Goal: Task Accomplishment & Management: Complete application form

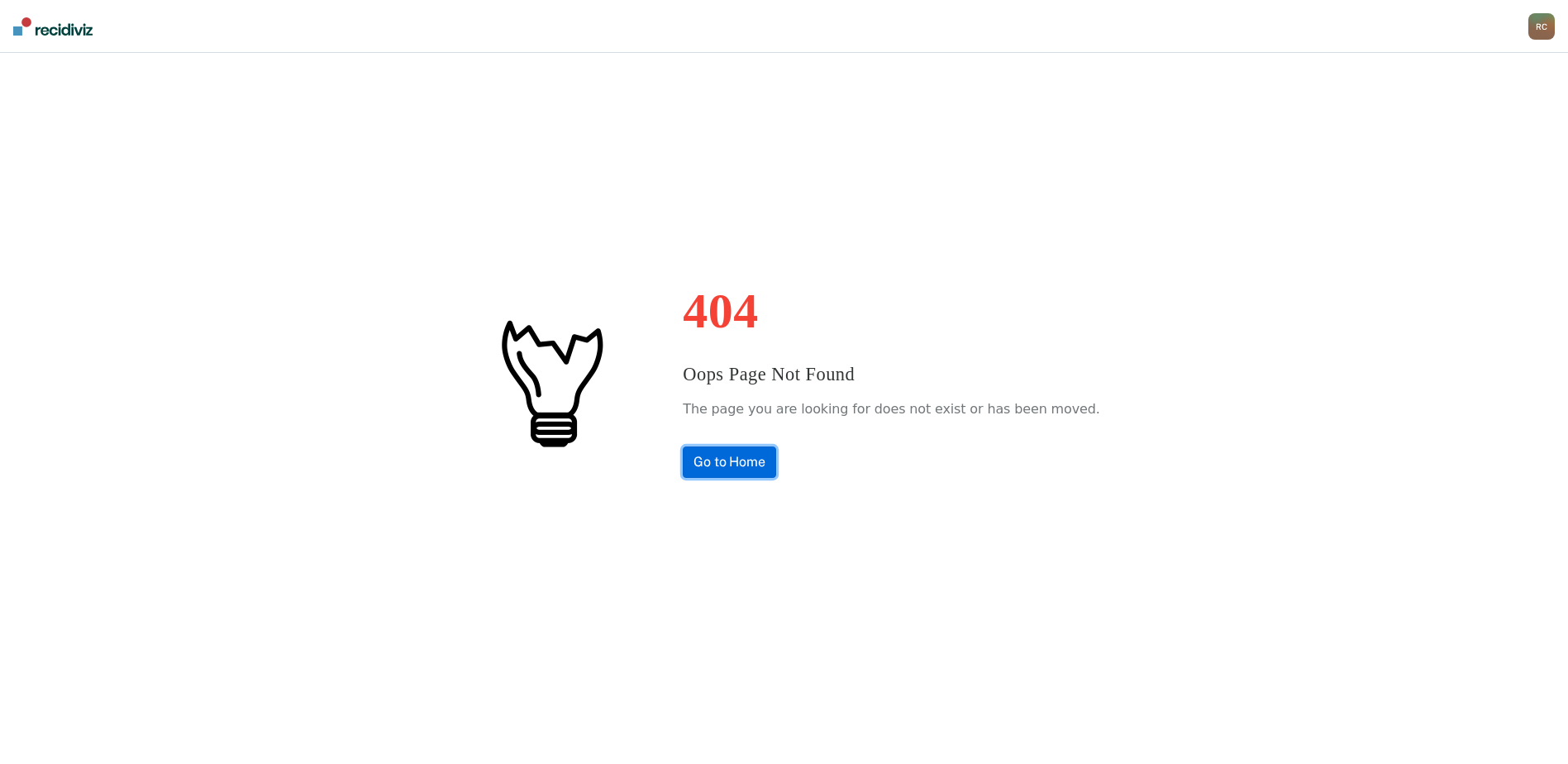
click at [776, 454] on link "Go to Home" at bounding box center [730, 461] width 93 height 31
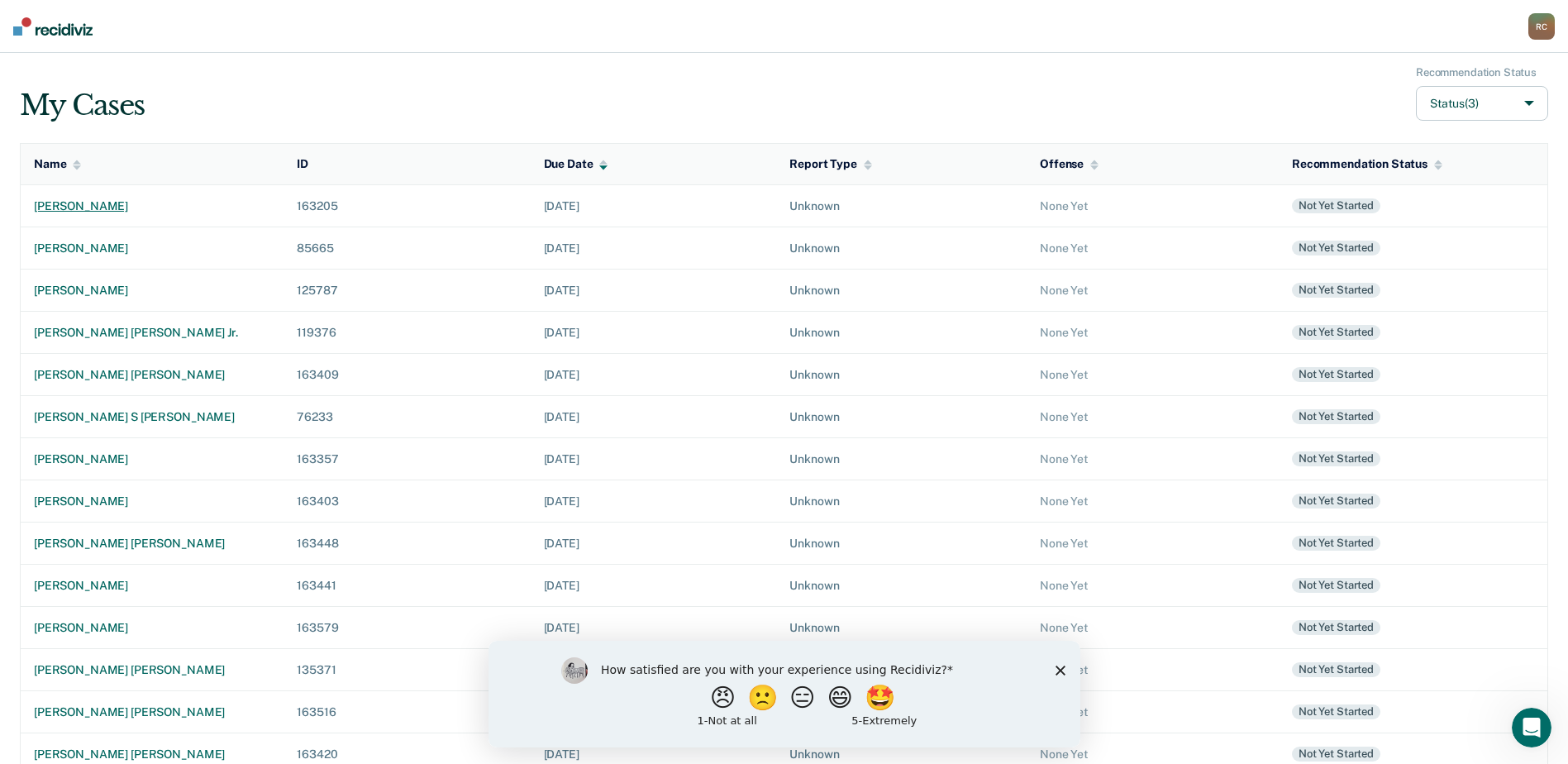
click at [122, 206] on div "[PERSON_NAME]" at bounding box center [152, 206] width 236 height 14
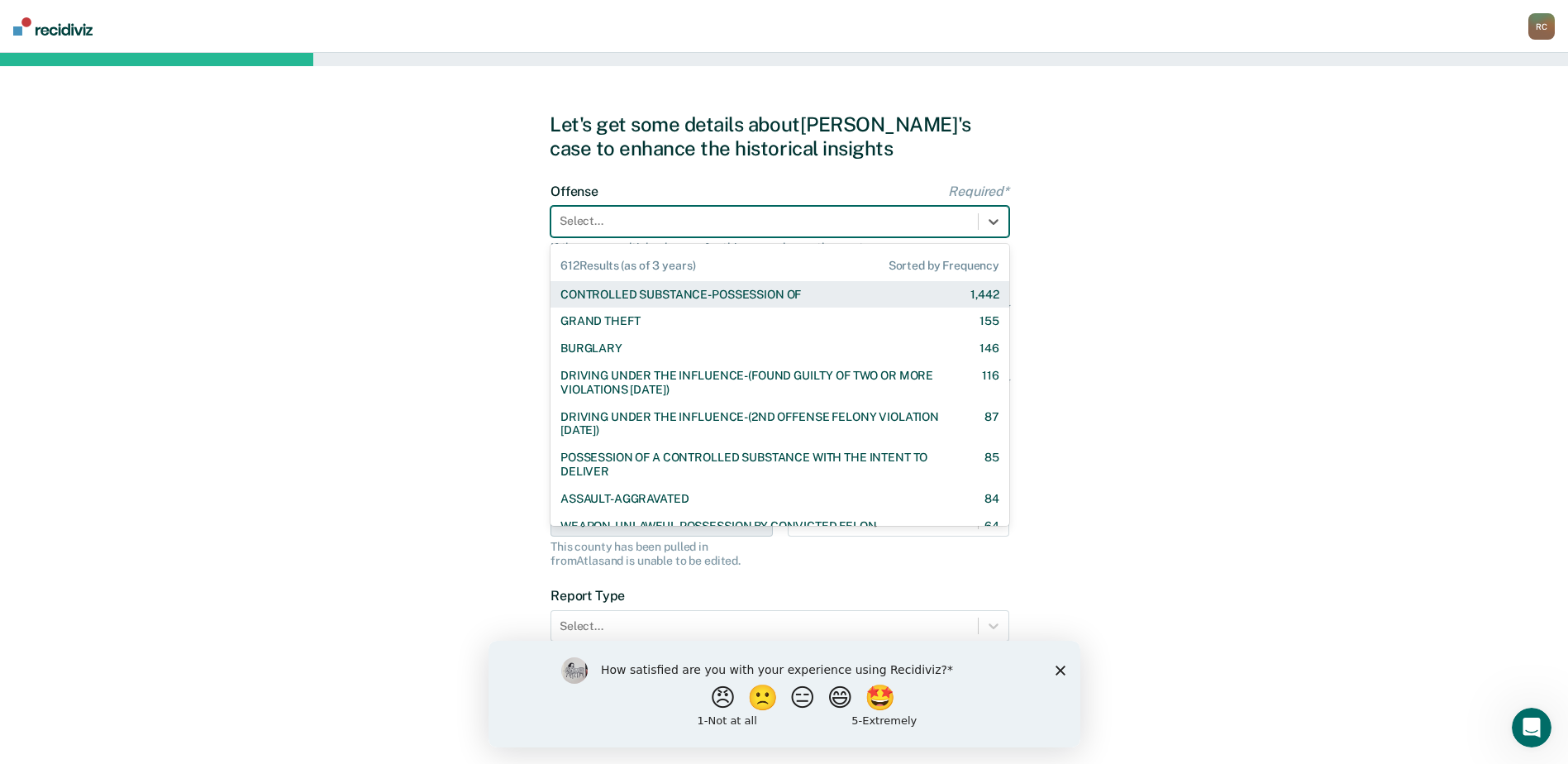
click at [581, 230] on div at bounding box center [764, 221] width 410 height 17
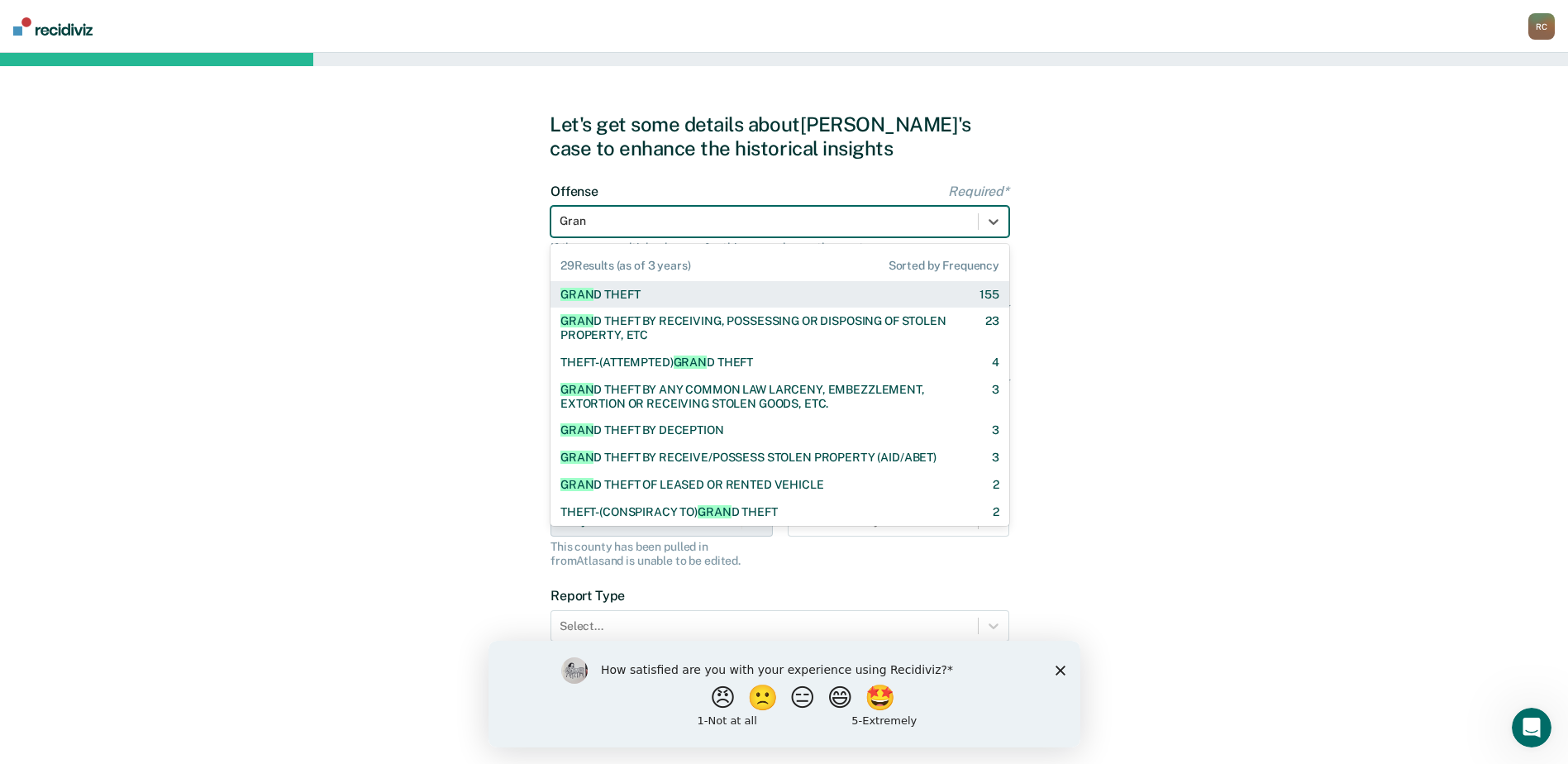
type input "Grand"
click at [603, 292] on div "GRAND THEFT" at bounding box center [599, 294] width 78 height 14
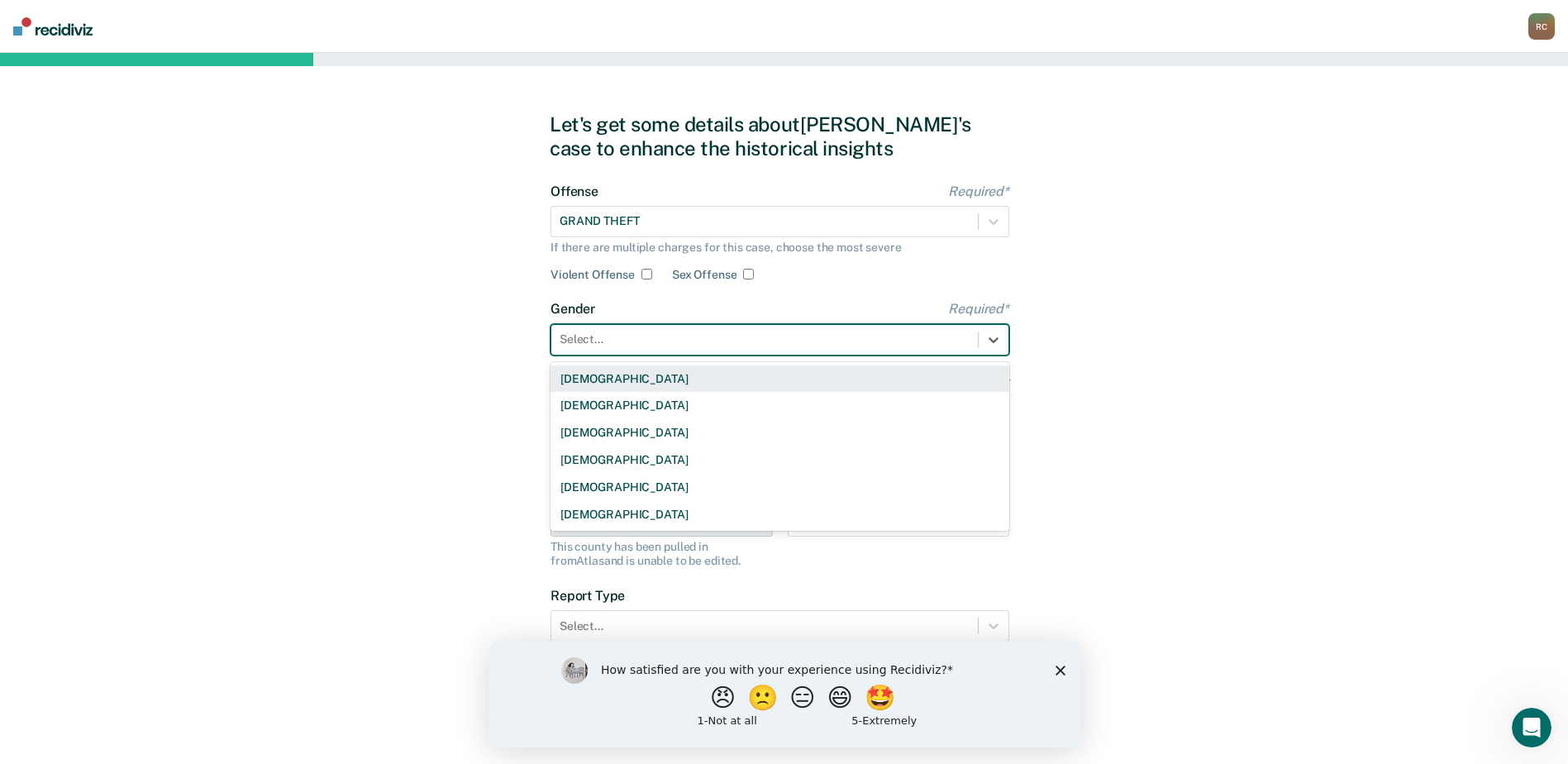
click at [613, 338] on div at bounding box center [764, 338] width 410 height 17
click at [609, 378] on div "[DEMOGRAPHIC_DATA]" at bounding box center [779, 379] width 459 height 27
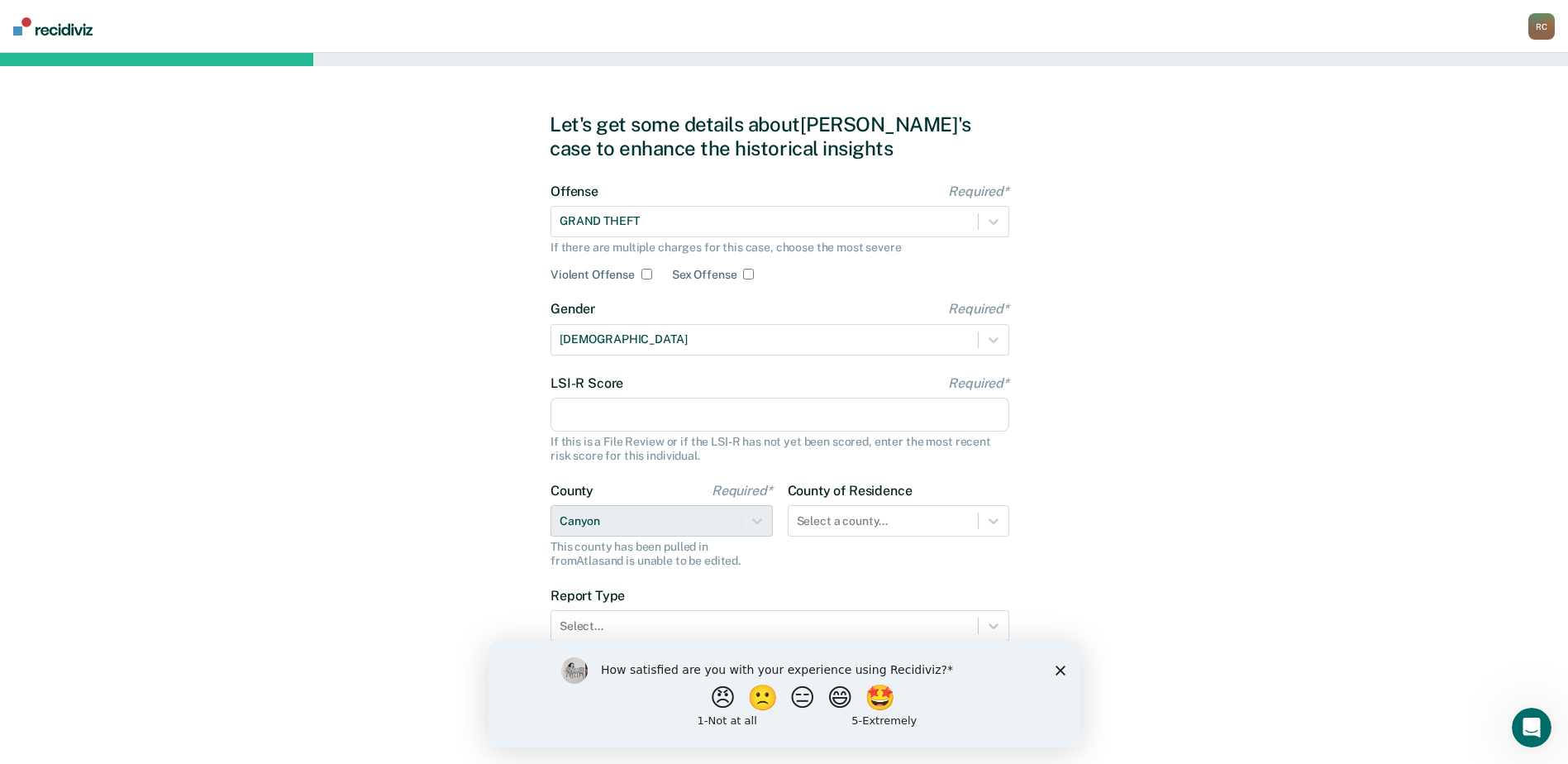
click at [601, 408] on input "LSI-R Score Required*" at bounding box center [779, 415] width 459 height 35
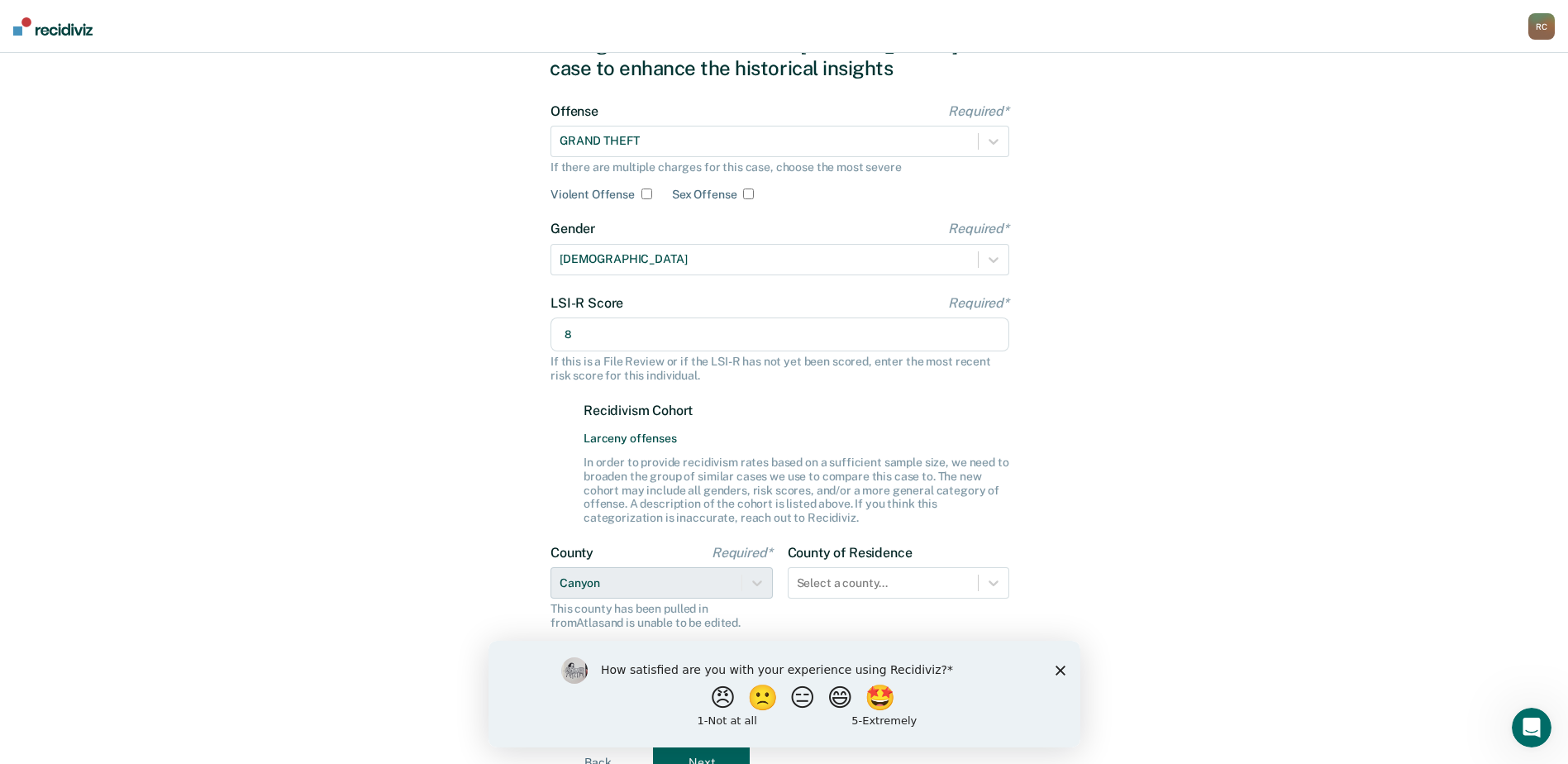
scroll to position [159, 0]
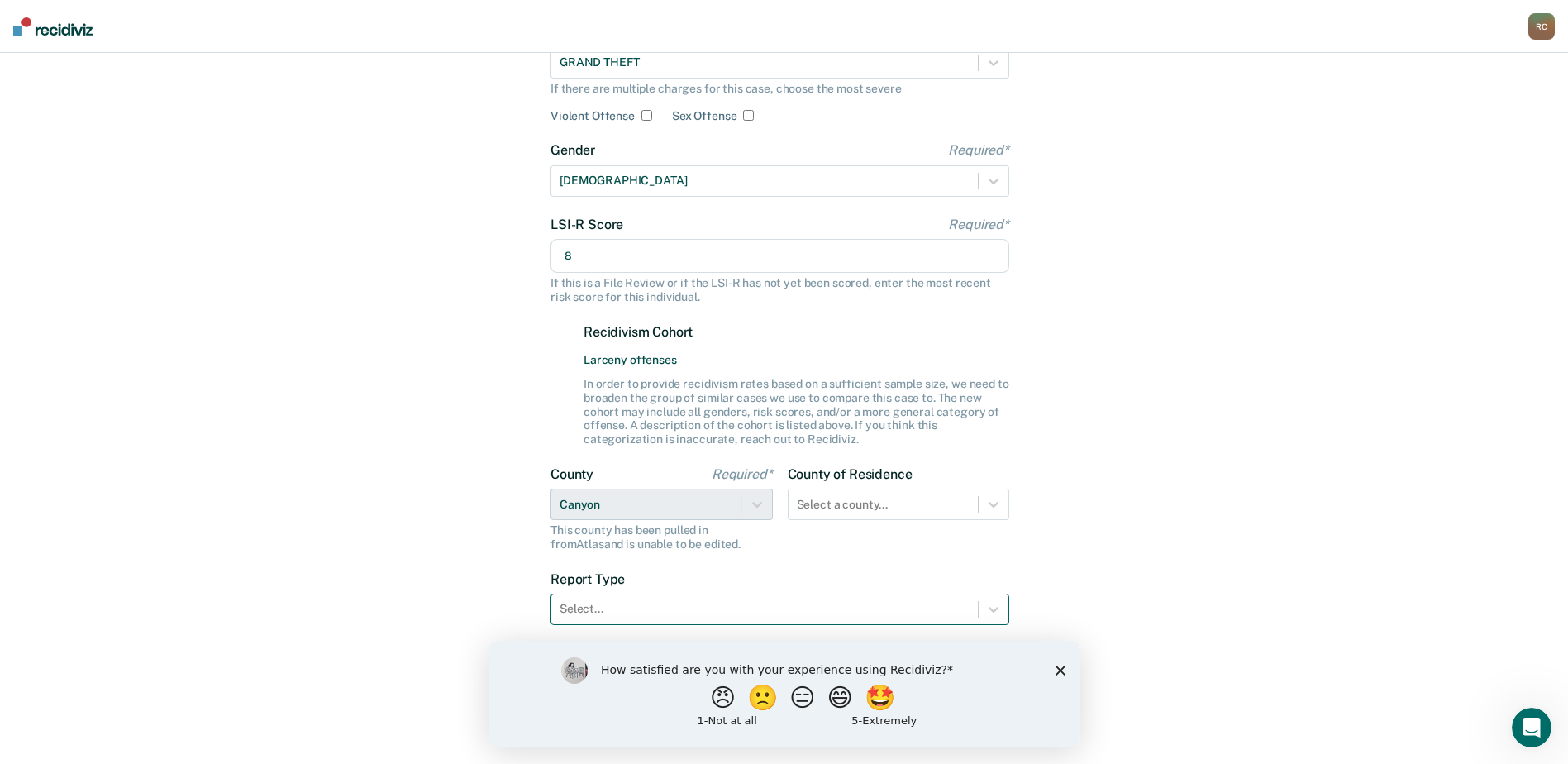
type input "8"
click at [607, 604] on div at bounding box center [764, 609] width 410 height 17
click at [988, 610] on icon at bounding box center [994, 610] width 16 height 16
click at [1058, 667] on polygon "Close survey" at bounding box center [1059, 669] width 10 height 10
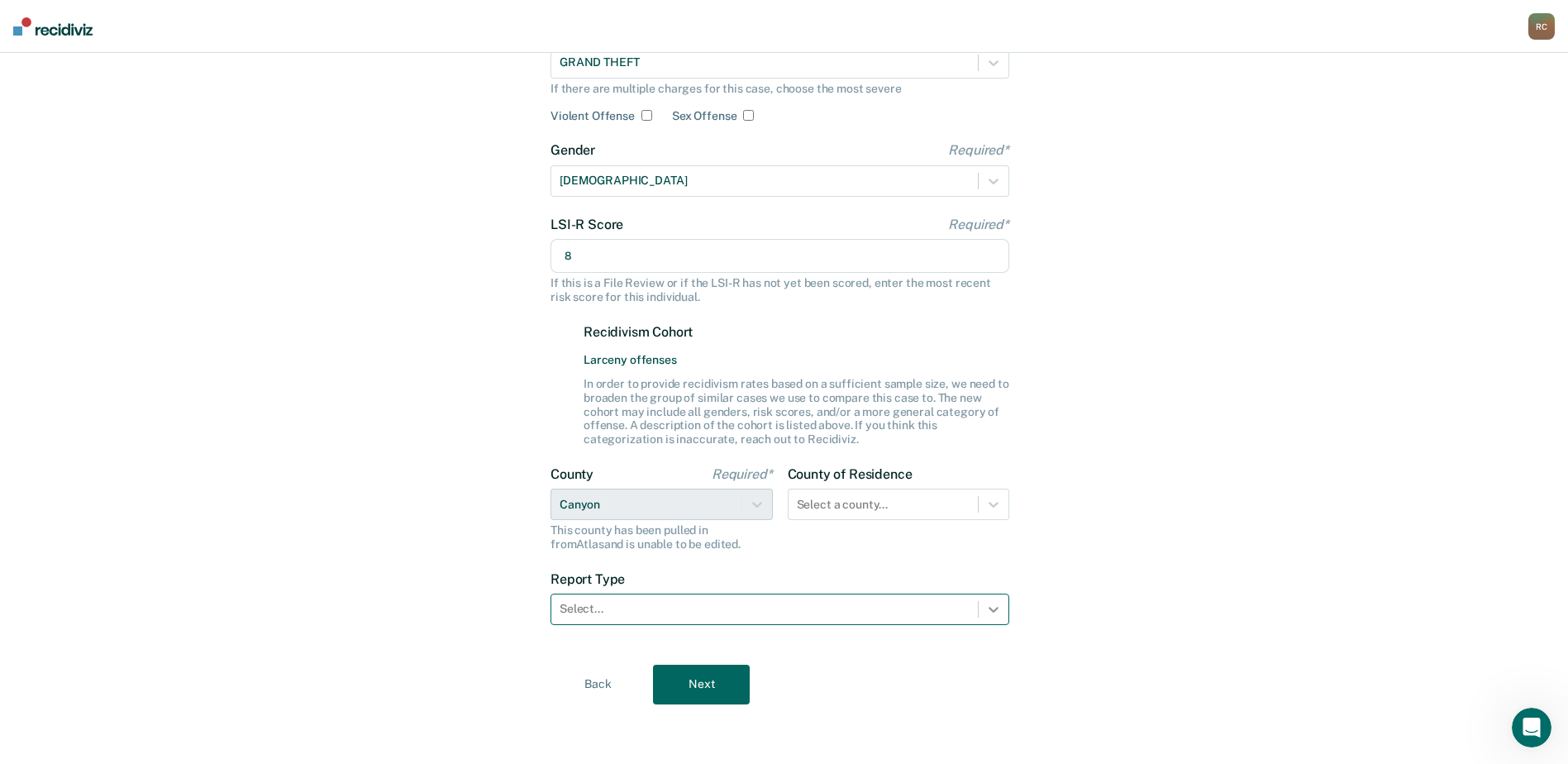
click at [993, 611] on icon at bounding box center [993, 610] width 10 height 5
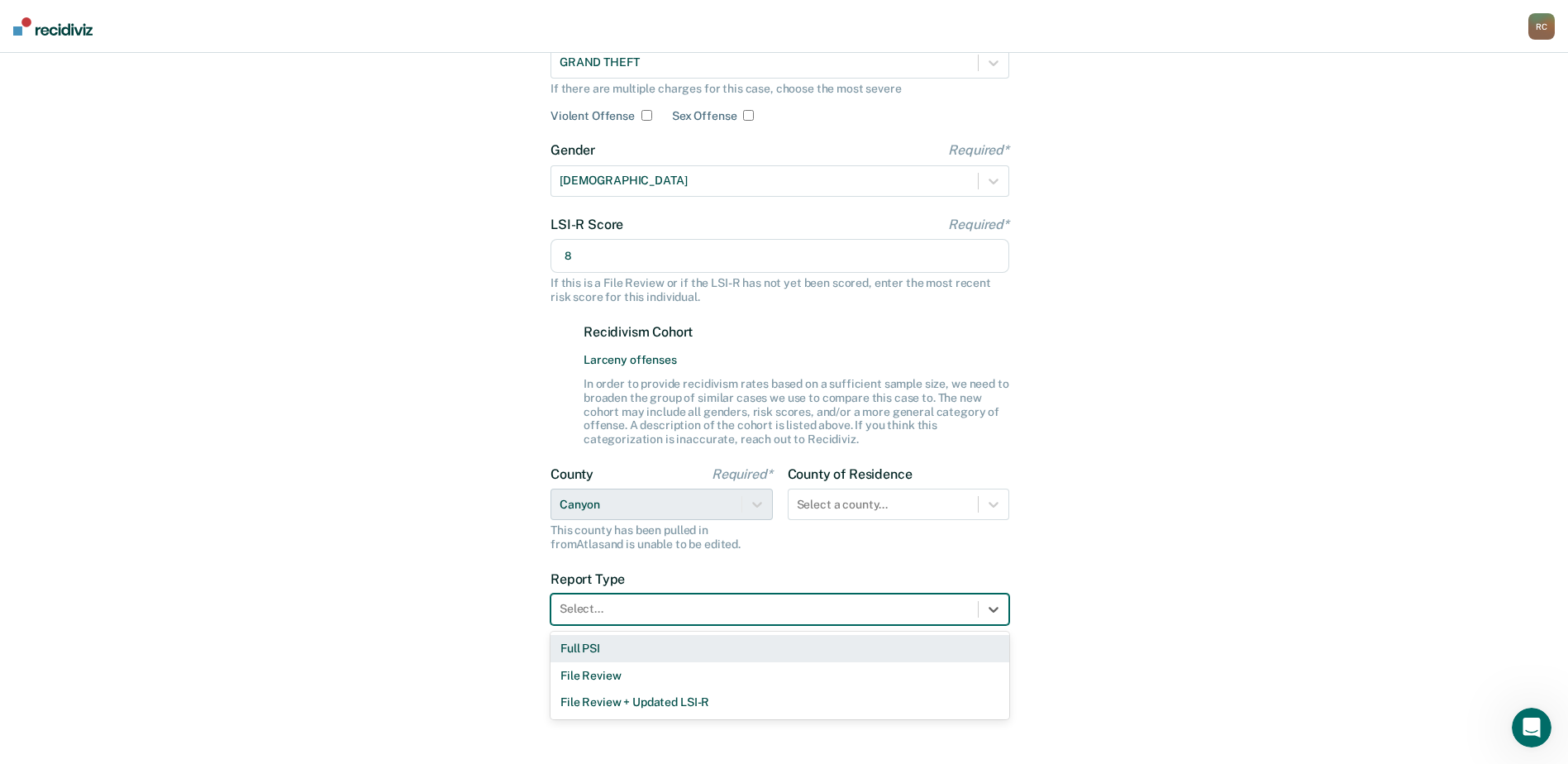
click at [596, 647] on div "Full PSI" at bounding box center [779, 648] width 459 height 27
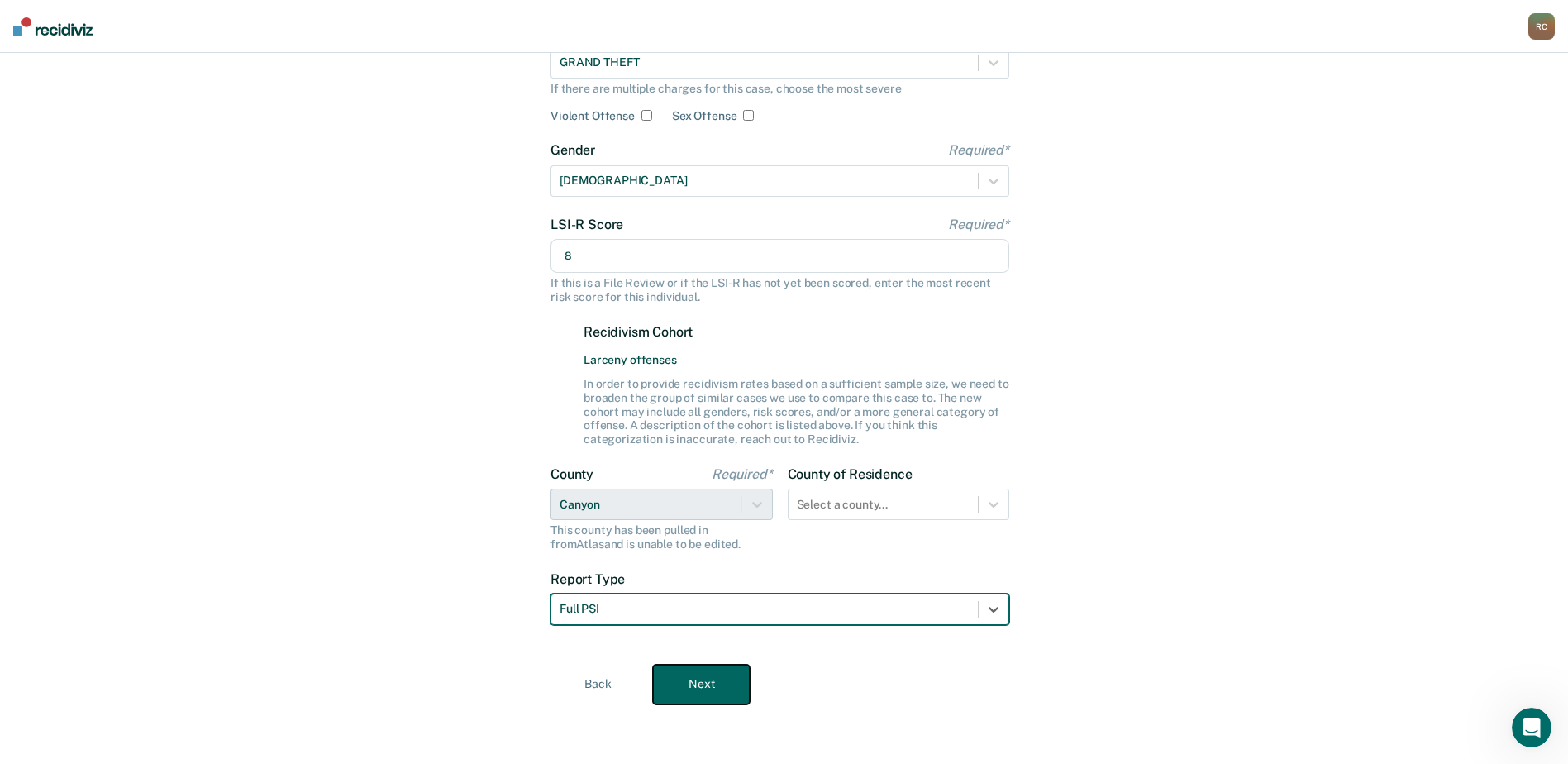
click at [691, 676] on button "Next" at bounding box center [702, 684] width 97 height 40
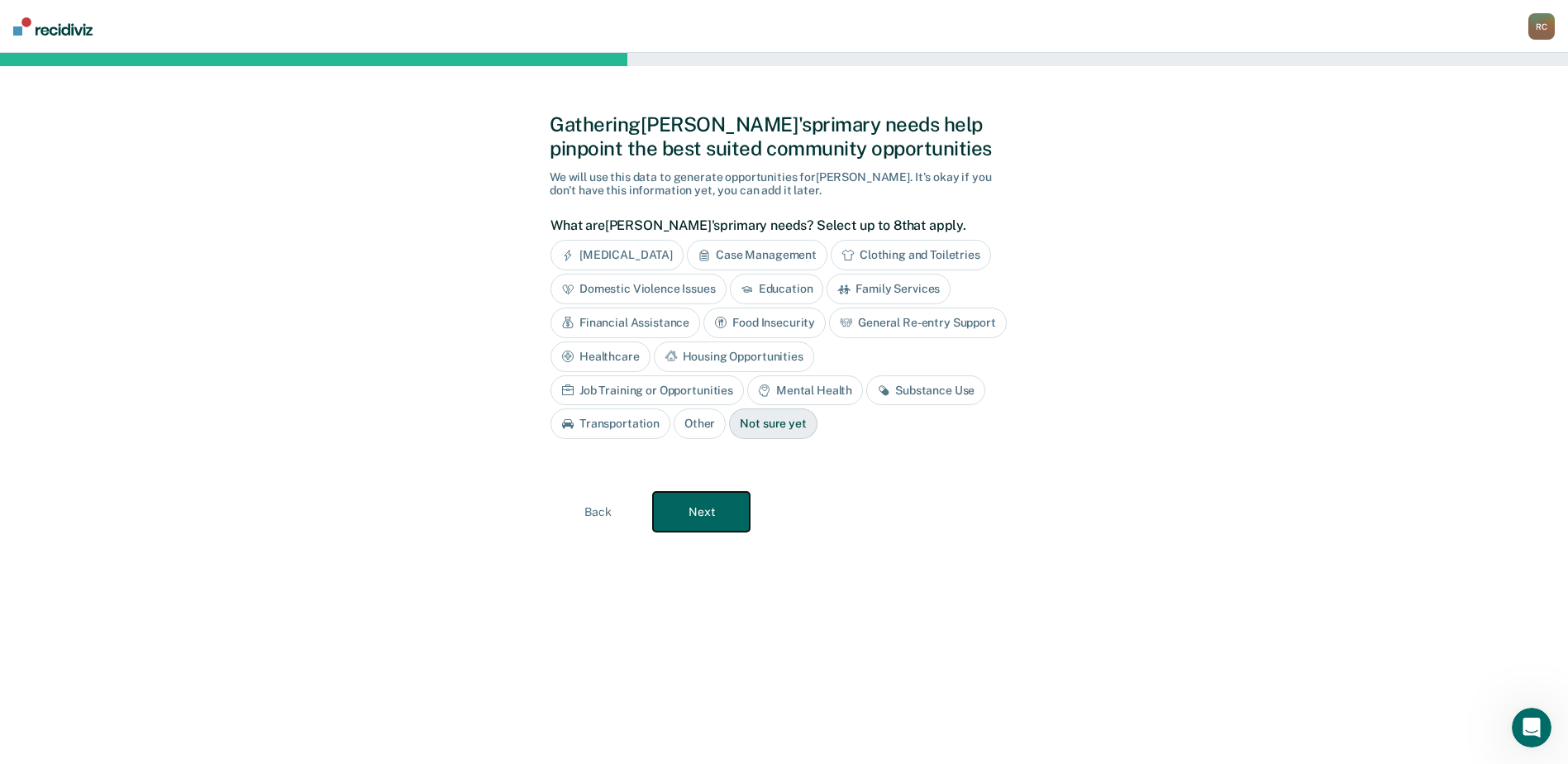
scroll to position [0, 0]
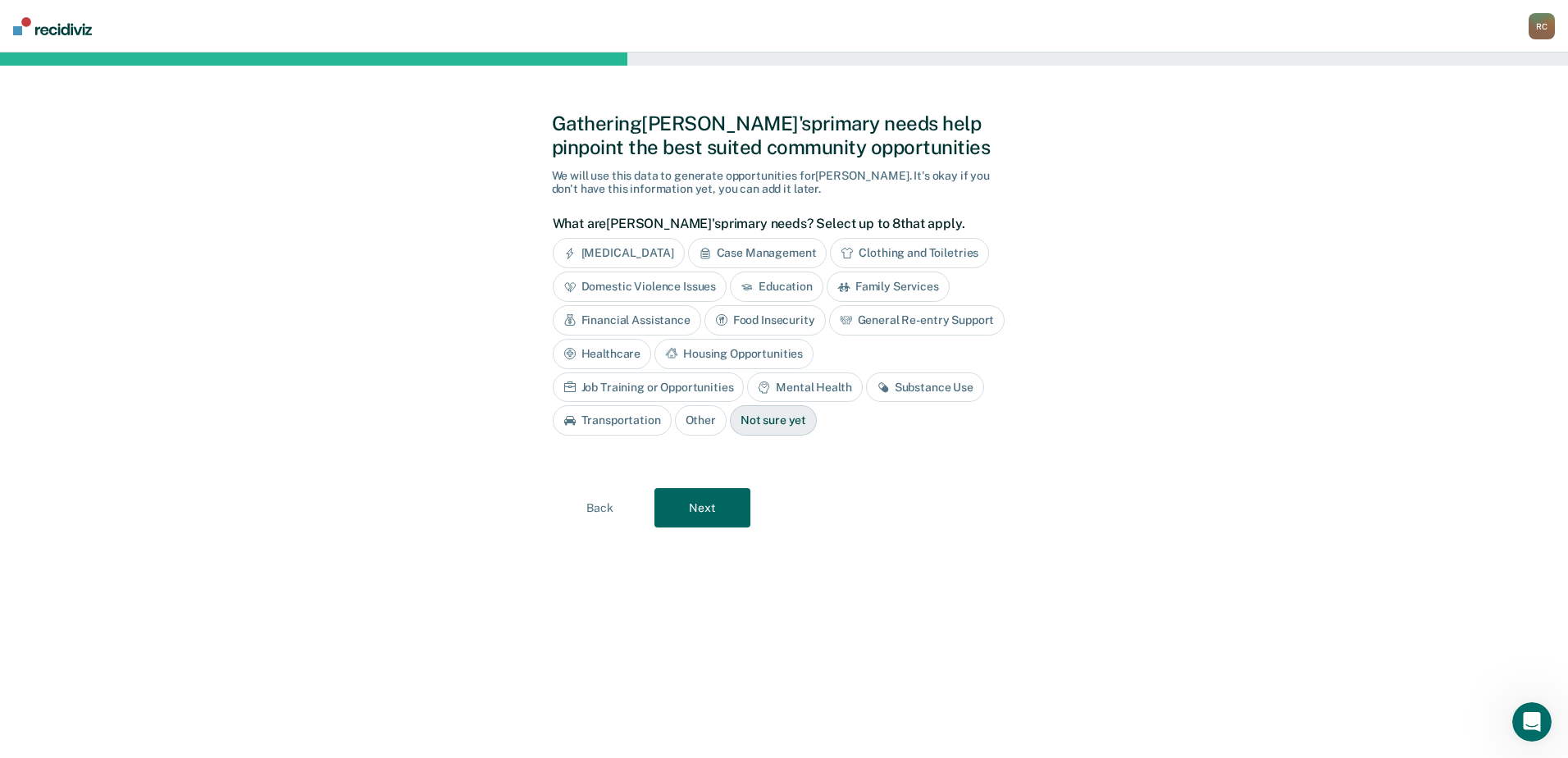
click at [730, 411] on div "Not sure yet" at bounding box center [774, 420] width 87 height 30
click at [730, 426] on div "Not sure yet" at bounding box center [774, 420] width 87 height 30
click at [715, 519] on button "Next" at bounding box center [703, 508] width 96 height 39
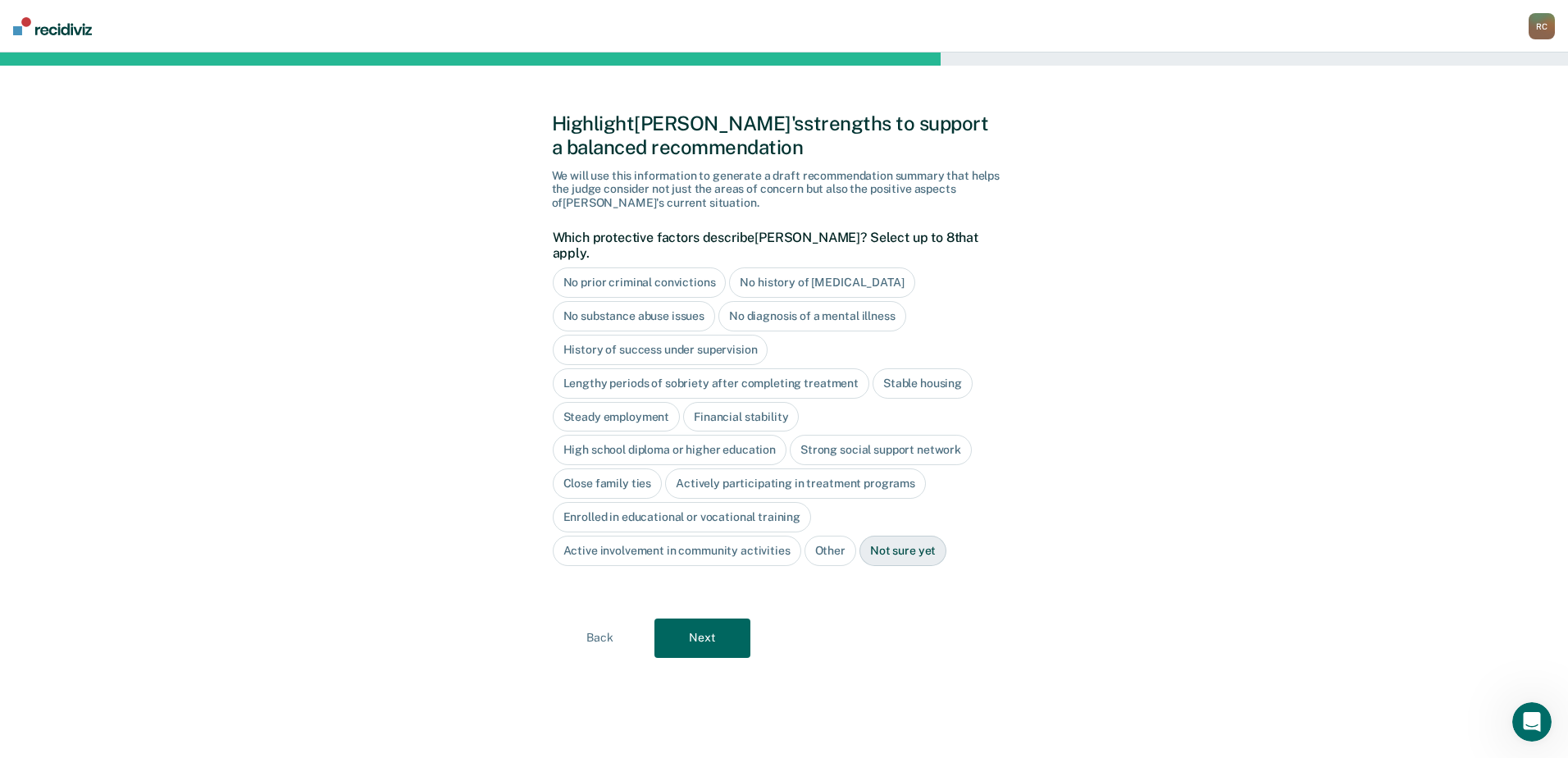
click at [613, 267] on div "No prior criminal convictions" at bounding box center [639, 282] width 174 height 30
click at [607, 267] on div "No prior criminal convictions" at bounding box center [649, 282] width 192 height 30
click at [756, 267] on div "No history of [MEDICAL_DATA]" at bounding box center [822, 282] width 185 height 30
click at [773, 302] on div "No diagnosis of a mental illness" at bounding box center [812, 316] width 188 height 30
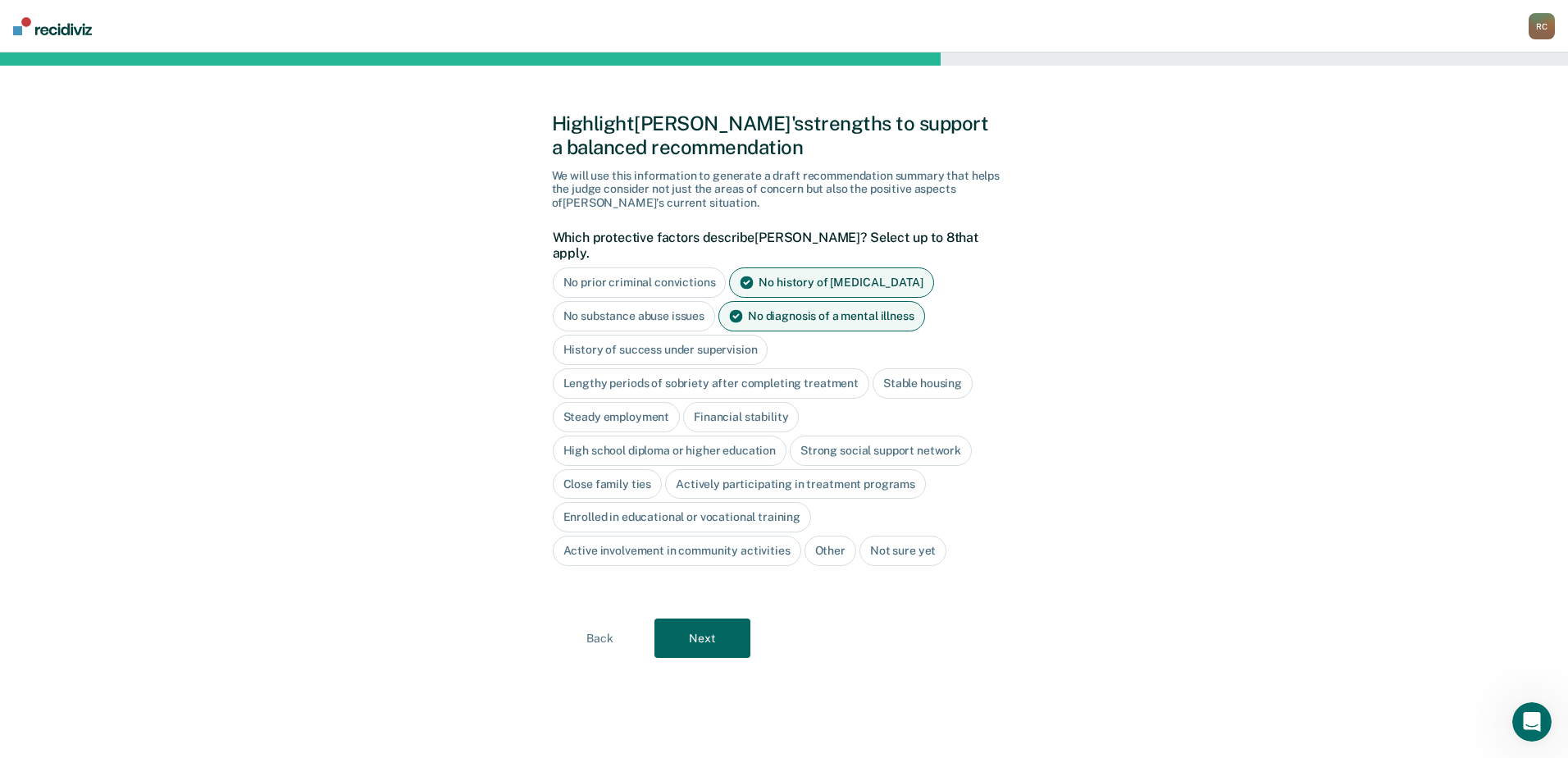
click at [636, 301] on div "No substance abuse issues" at bounding box center [634, 316] width 163 height 30
click at [648, 335] on div "History of success under supervision" at bounding box center [661, 350] width 215 height 30
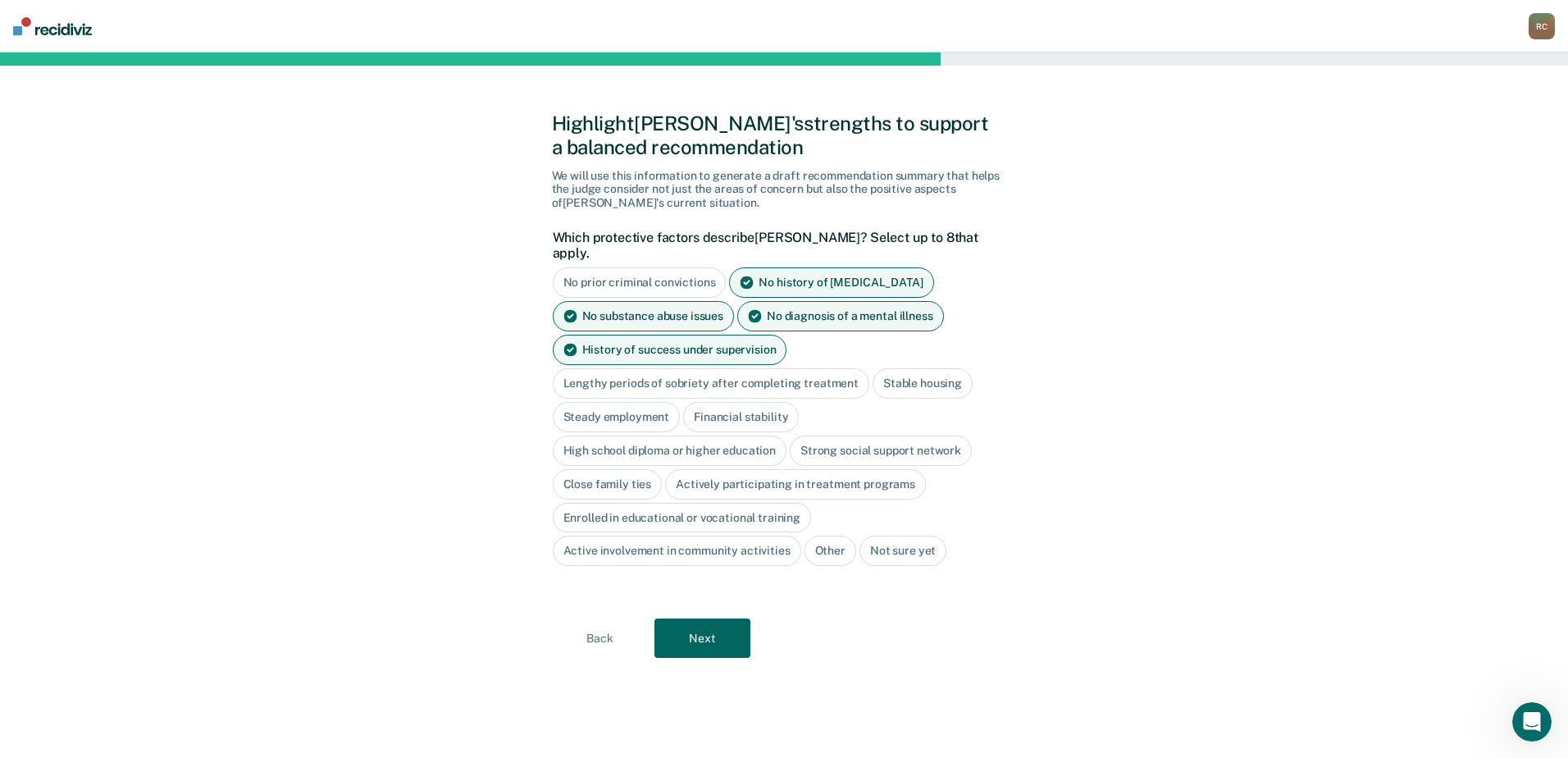
click at [895, 369] on div "Stable housing" at bounding box center [922, 384] width 100 height 30
click at [628, 402] on div "Steady employment" at bounding box center [617, 417] width 128 height 30
click at [767, 402] on div "Financial stability" at bounding box center [760, 417] width 116 height 30
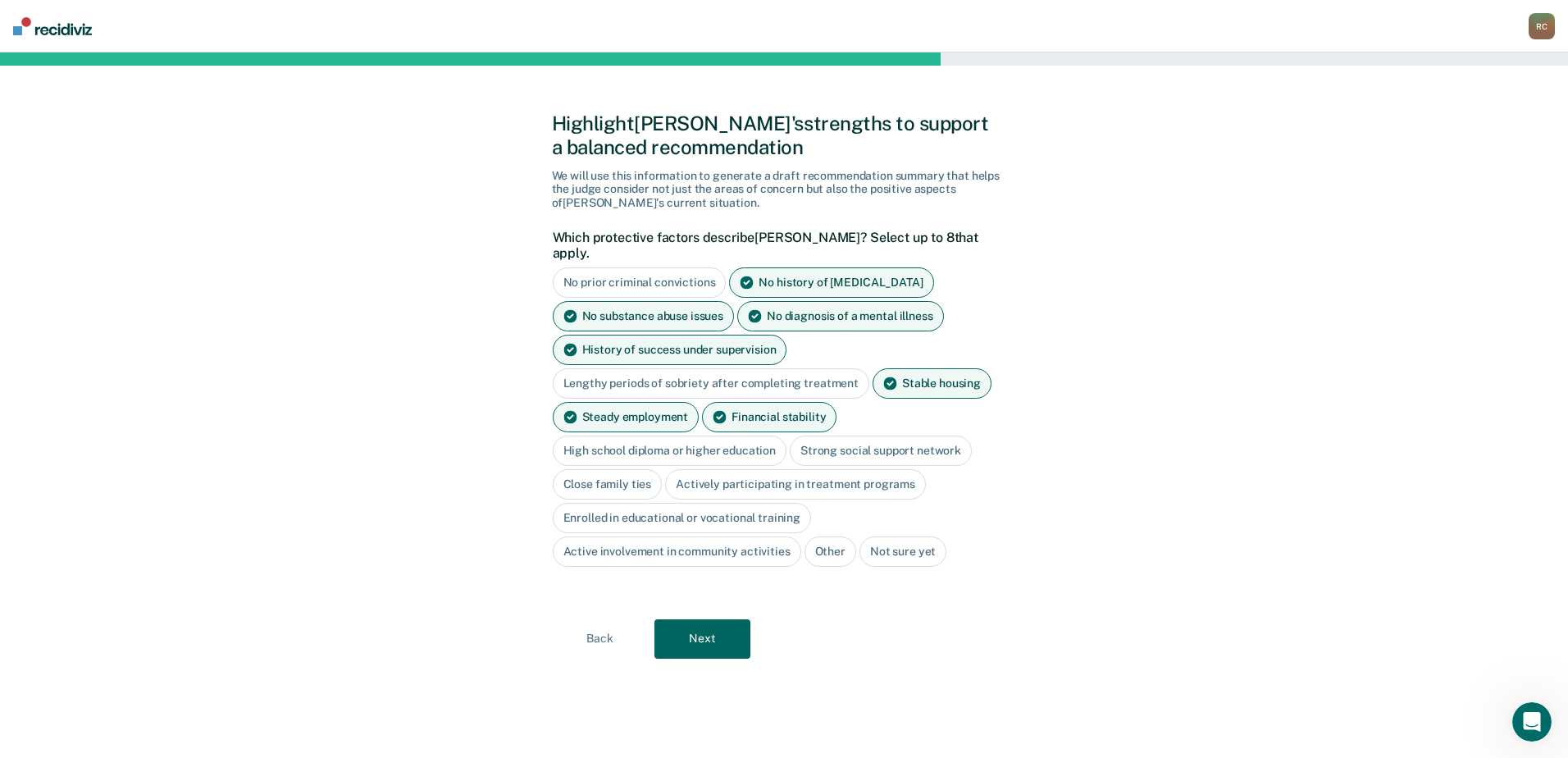
click at [743, 436] on div "High school diploma or higher education" at bounding box center [670, 451] width 234 height 30
click at [858, 436] on div "Strong social support network" at bounding box center [899, 451] width 182 height 30
click at [947, 440] on div "Strong social support network" at bounding box center [899, 451] width 182 height 30
click at [937, 436] on div "Strong social support network" at bounding box center [899, 451] width 182 height 30
click at [893, 436] on div "Strong social support network" at bounding box center [899, 451] width 182 height 30
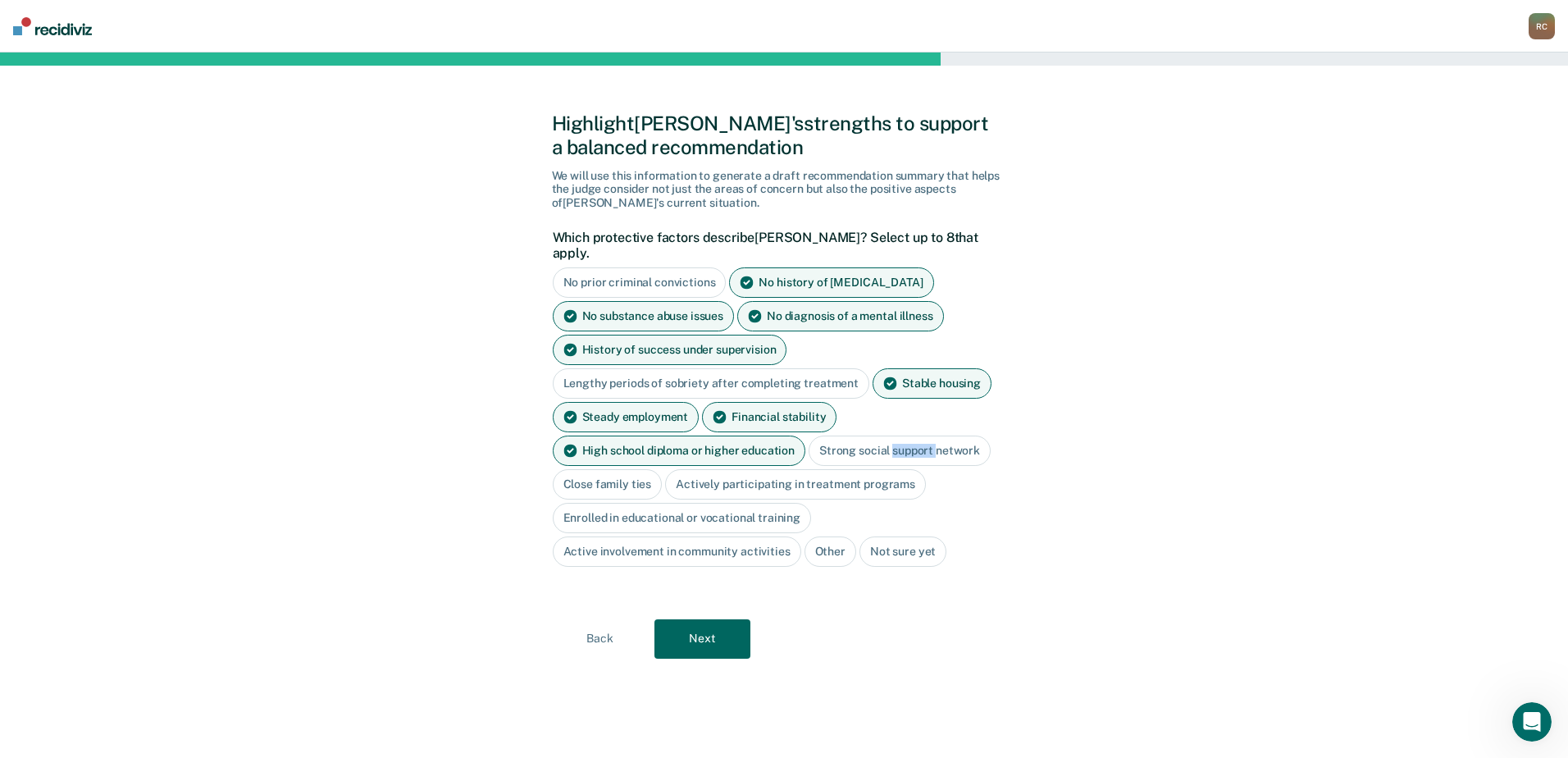
click at [893, 436] on div "Strong social support network" at bounding box center [899, 451] width 182 height 30
click at [843, 436] on div "Strong social support network" at bounding box center [899, 451] width 182 height 30
click at [596, 469] on div "Close family ties" at bounding box center [607, 485] width 110 height 30
click at [614, 301] on div "No substance abuse issues" at bounding box center [644, 316] width 182 height 30
click at [617, 469] on div "Close family ties" at bounding box center [607, 485] width 110 height 30
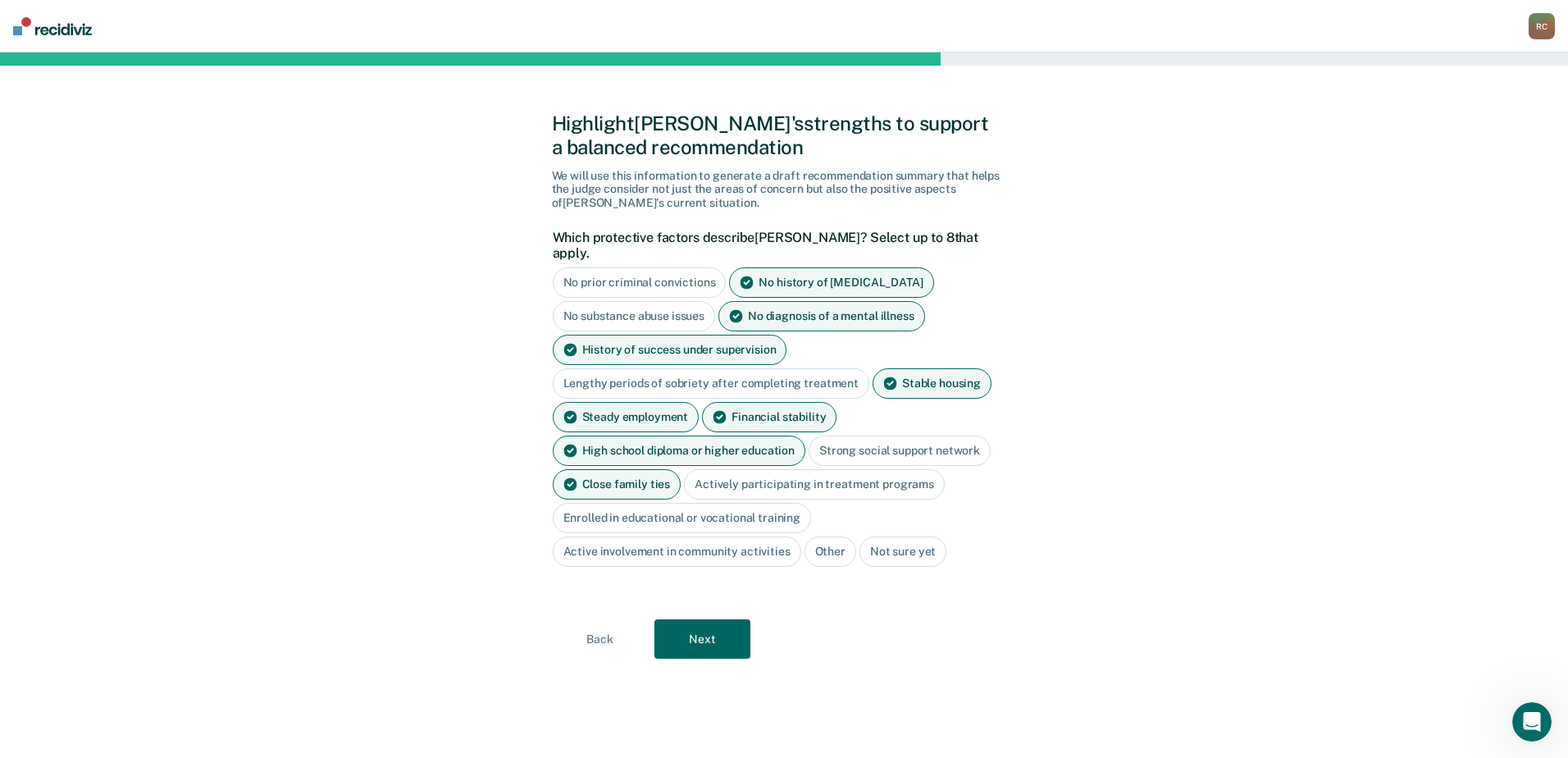
click at [741, 469] on div "Actively participating in treatment programs" at bounding box center [814, 485] width 261 height 30
click at [725, 628] on button "Next" at bounding box center [703, 639] width 96 height 39
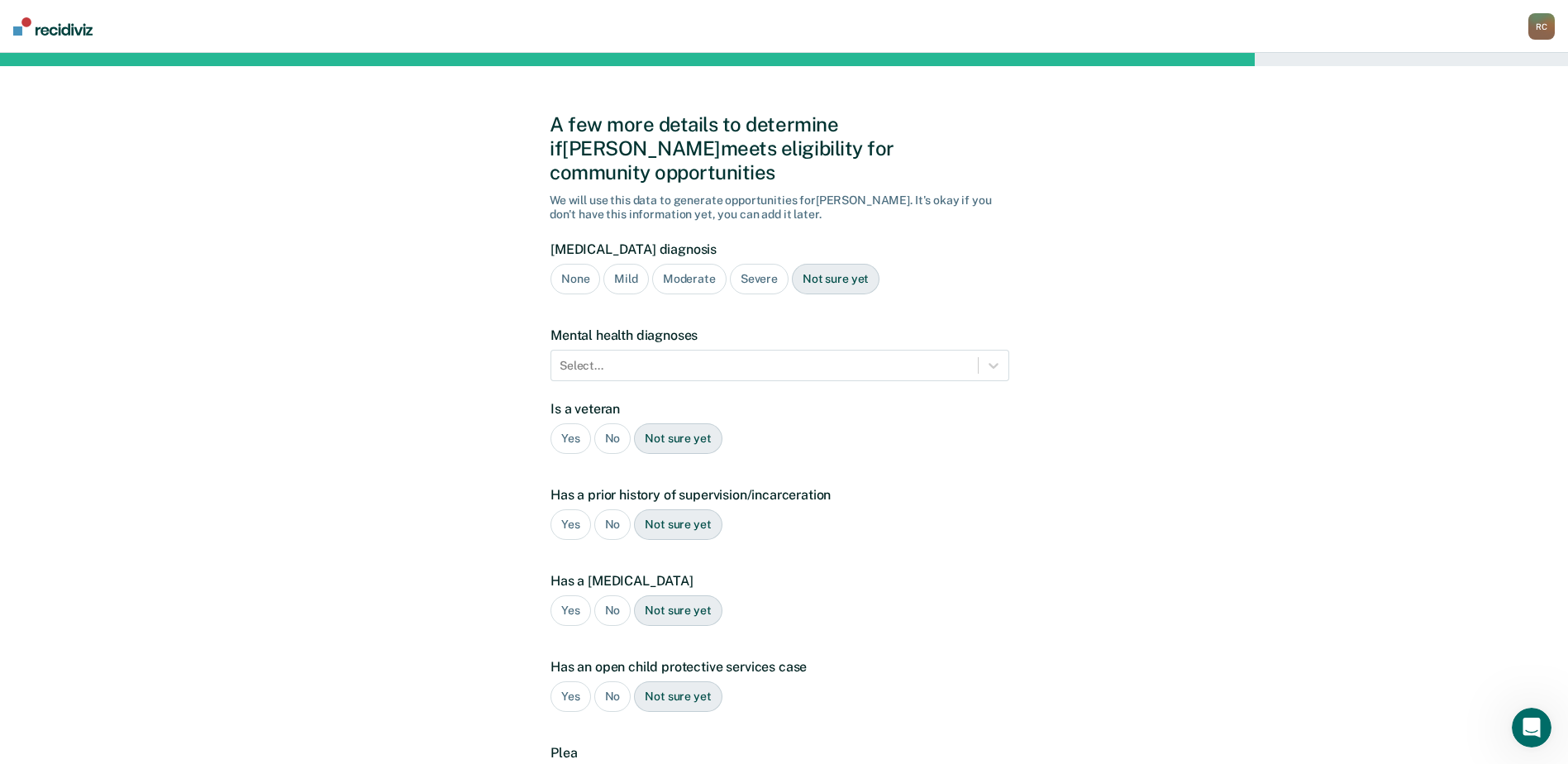
click at [574, 264] on div "None" at bounding box center [574, 279] width 49 height 31
click at [626, 357] on div at bounding box center [764, 365] width 410 height 17
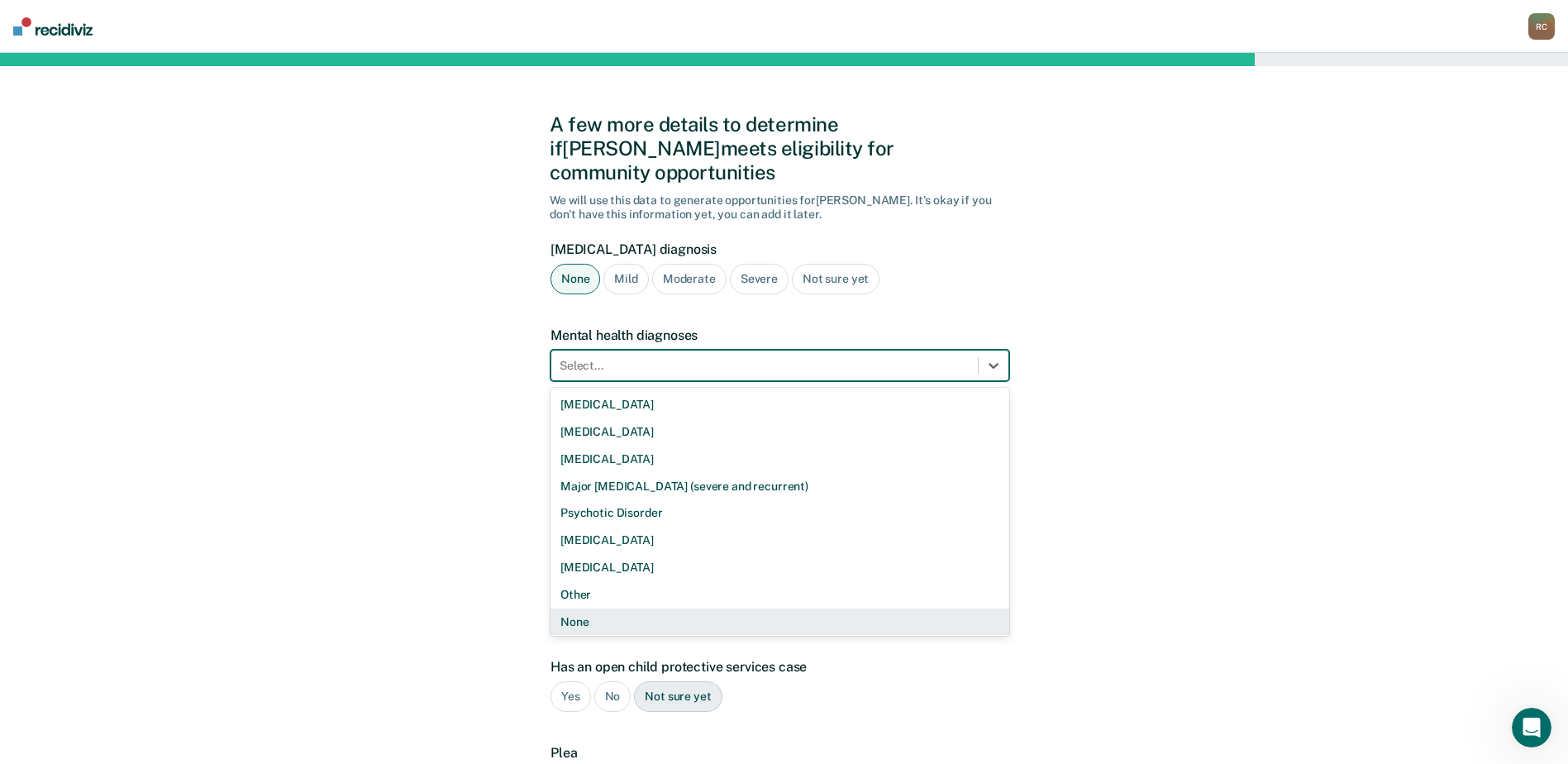
click at [599, 609] on div "None" at bounding box center [779, 622] width 459 height 27
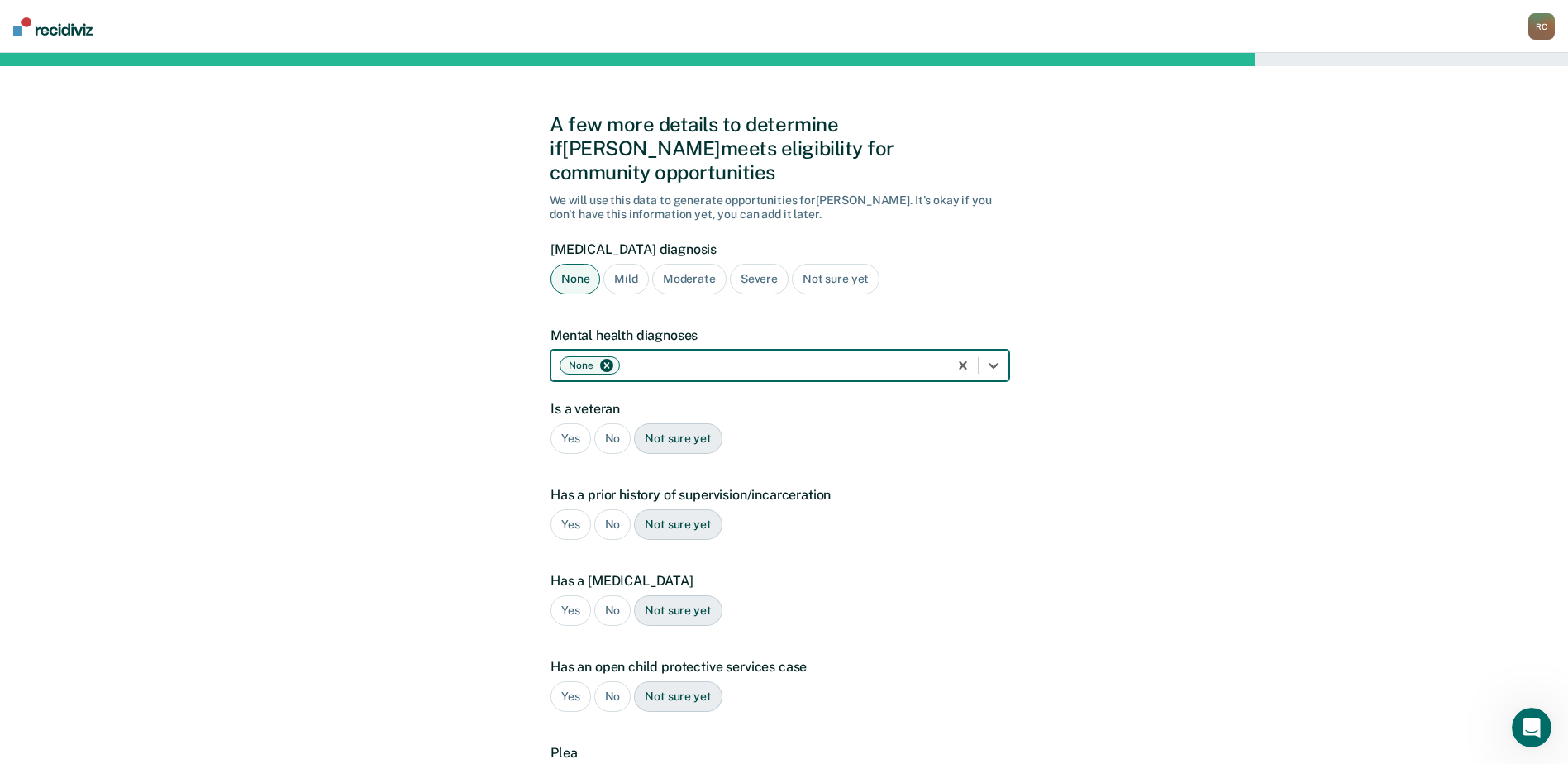
click at [610, 424] on div "No" at bounding box center [612, 439] width 37 height 31
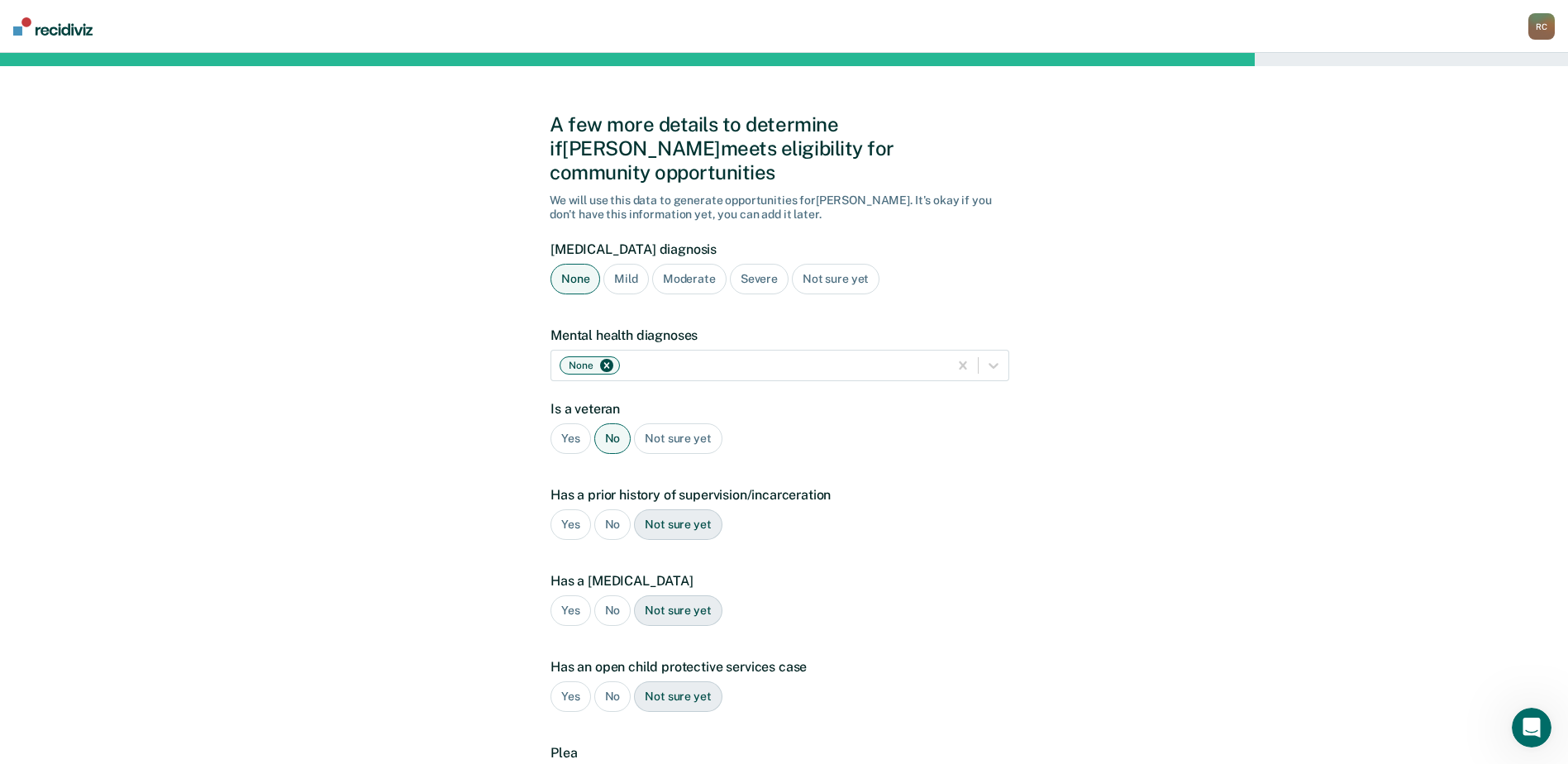
click at [561, 509] on div "Yes" at bounding box center [570, 524] width 40 height 31
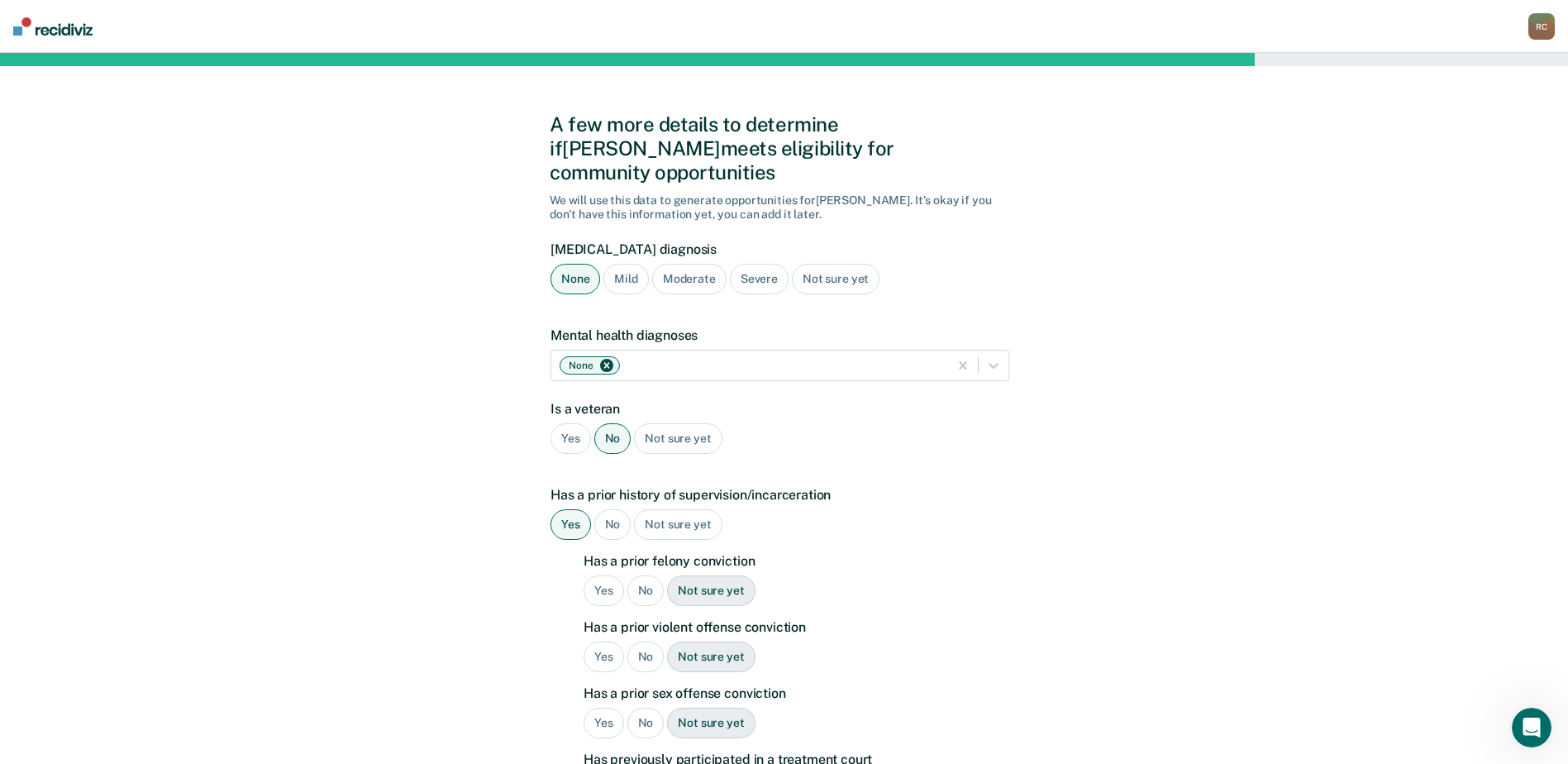
click at [636, 575] on div "No" at bounding box center [645, 591] width 37 height 31
click at [635, 642] on div "No" at bounding box center [645, 657] width 37 height 31
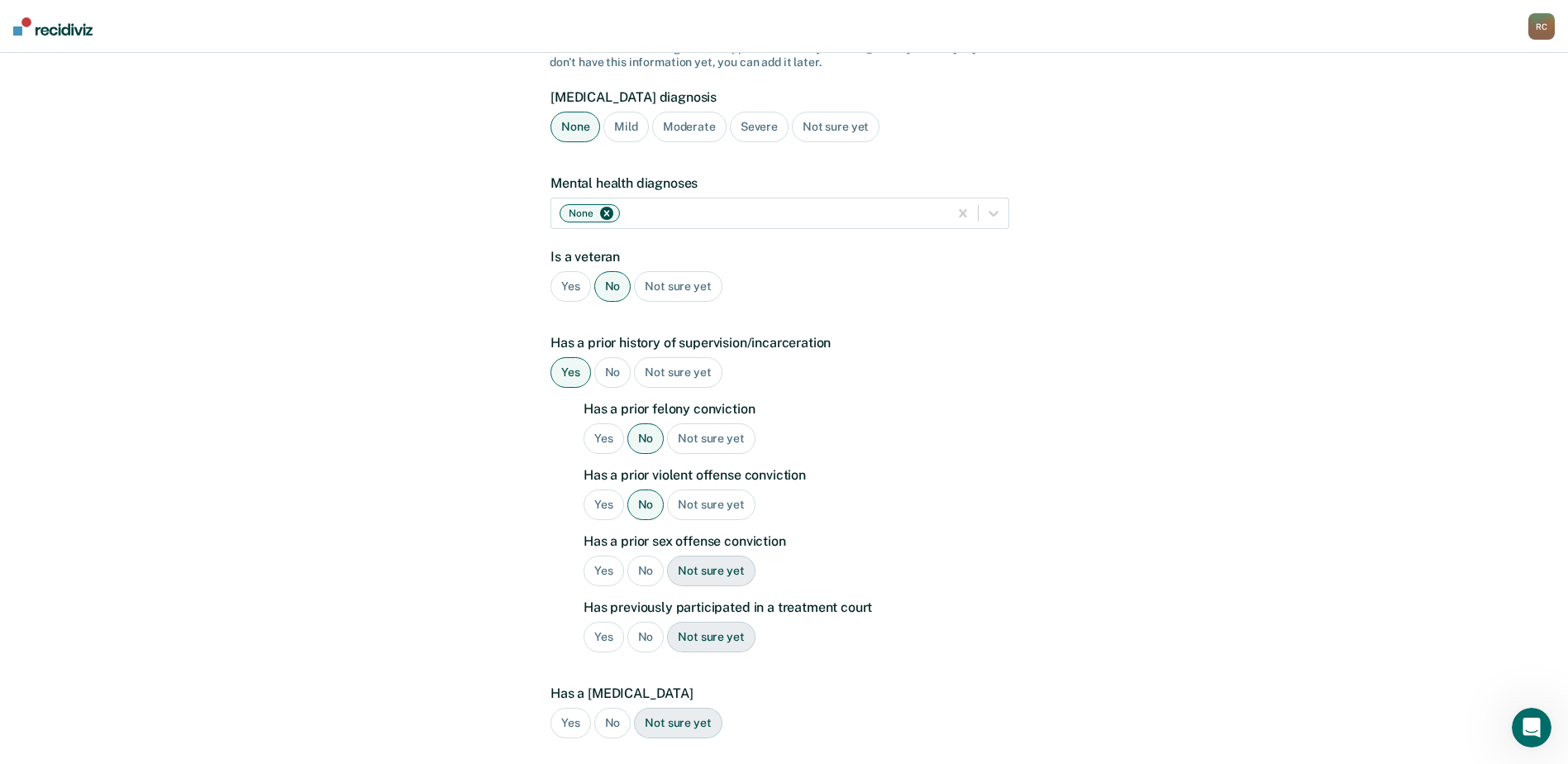
scroll to position [330, 0]
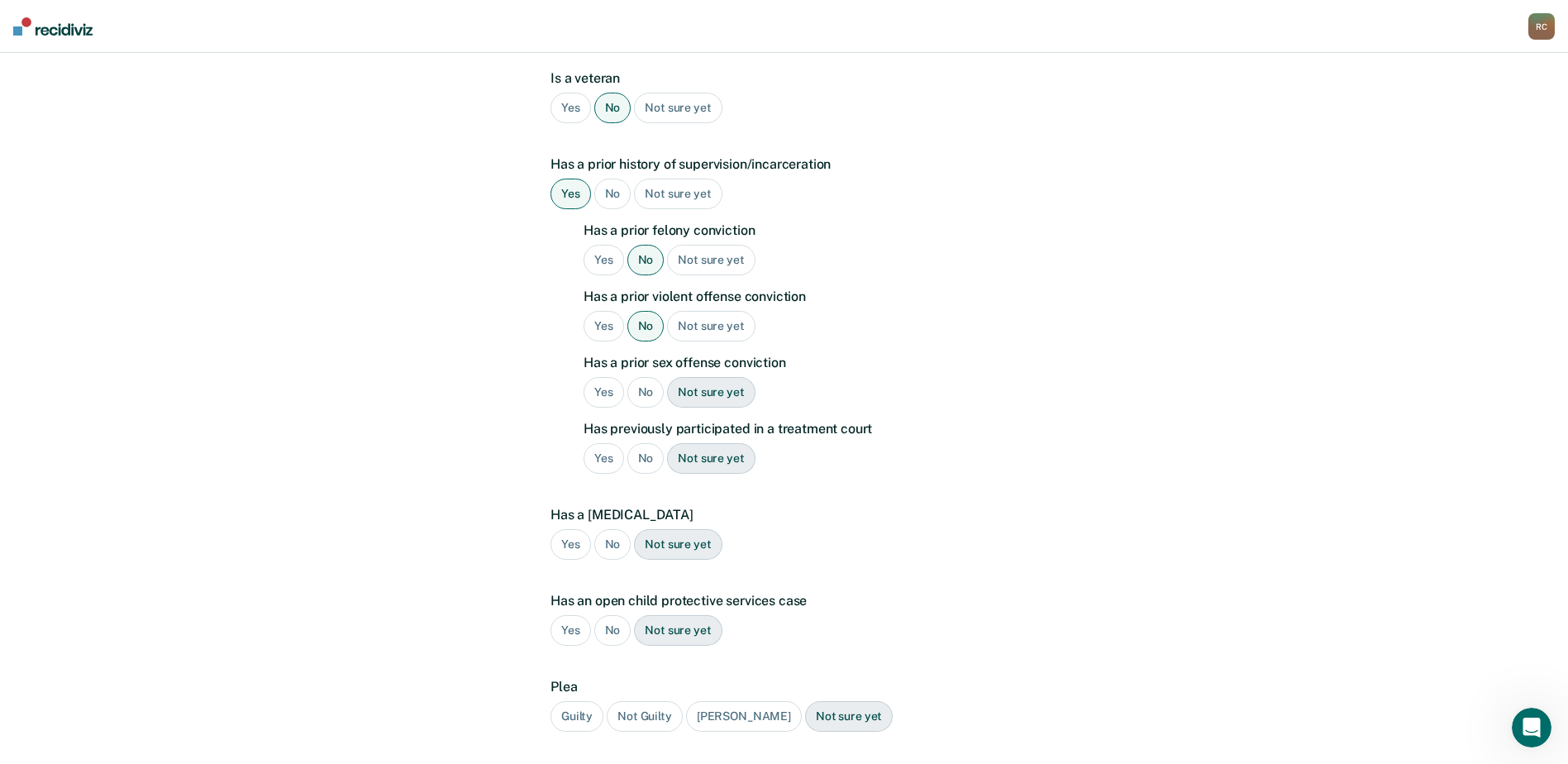
click at [648, 377] on div "No" at bounding box center [645, 392] width 37 height 31
click at [647, 443] on div "No" at bounding box center [645, 459] width 37 height 31
click at [613, 529] on div "No" at bounding box center [612, 544] width 37 height 31
click at [615, 615] on div "No" at bounding box center [612, 630] width 37 height 31
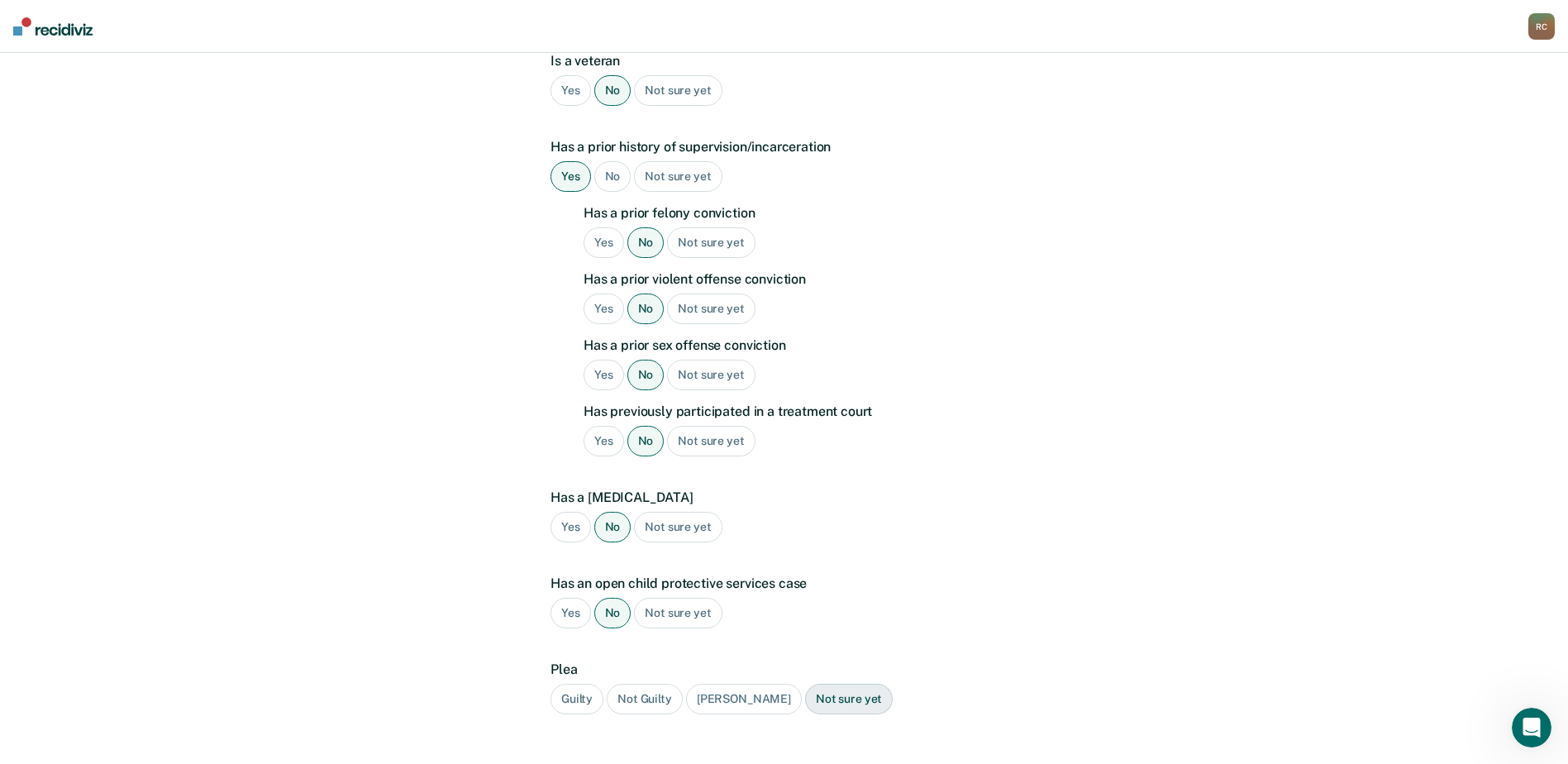
scroll to position [426, 0]
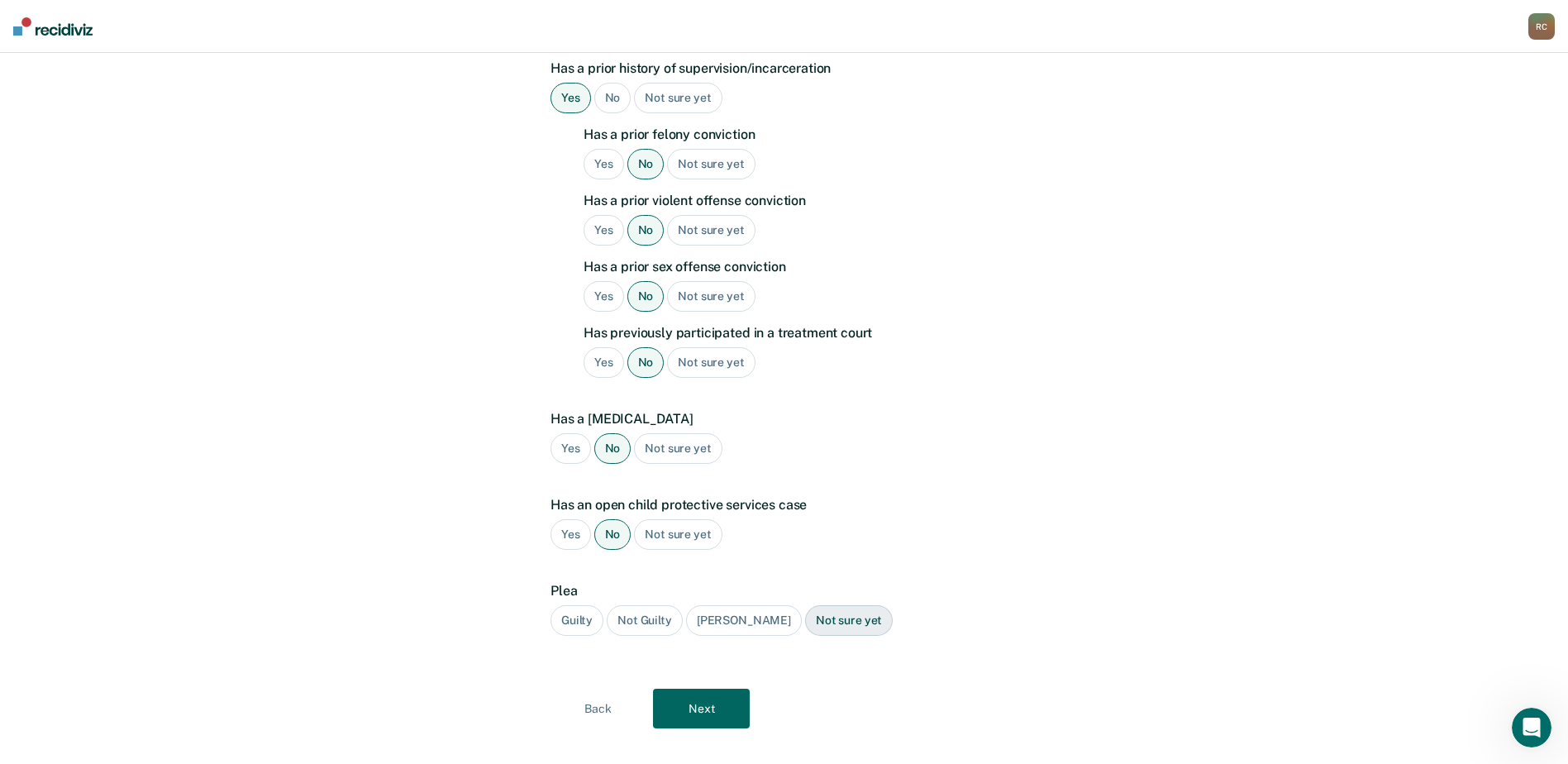
click at [585, 605] on div "Guilty" at bounding box center [576, 620] width 53 height 31
click at [698, 689] on button "Next" at bounding box center [702, 708] width 97 height 40
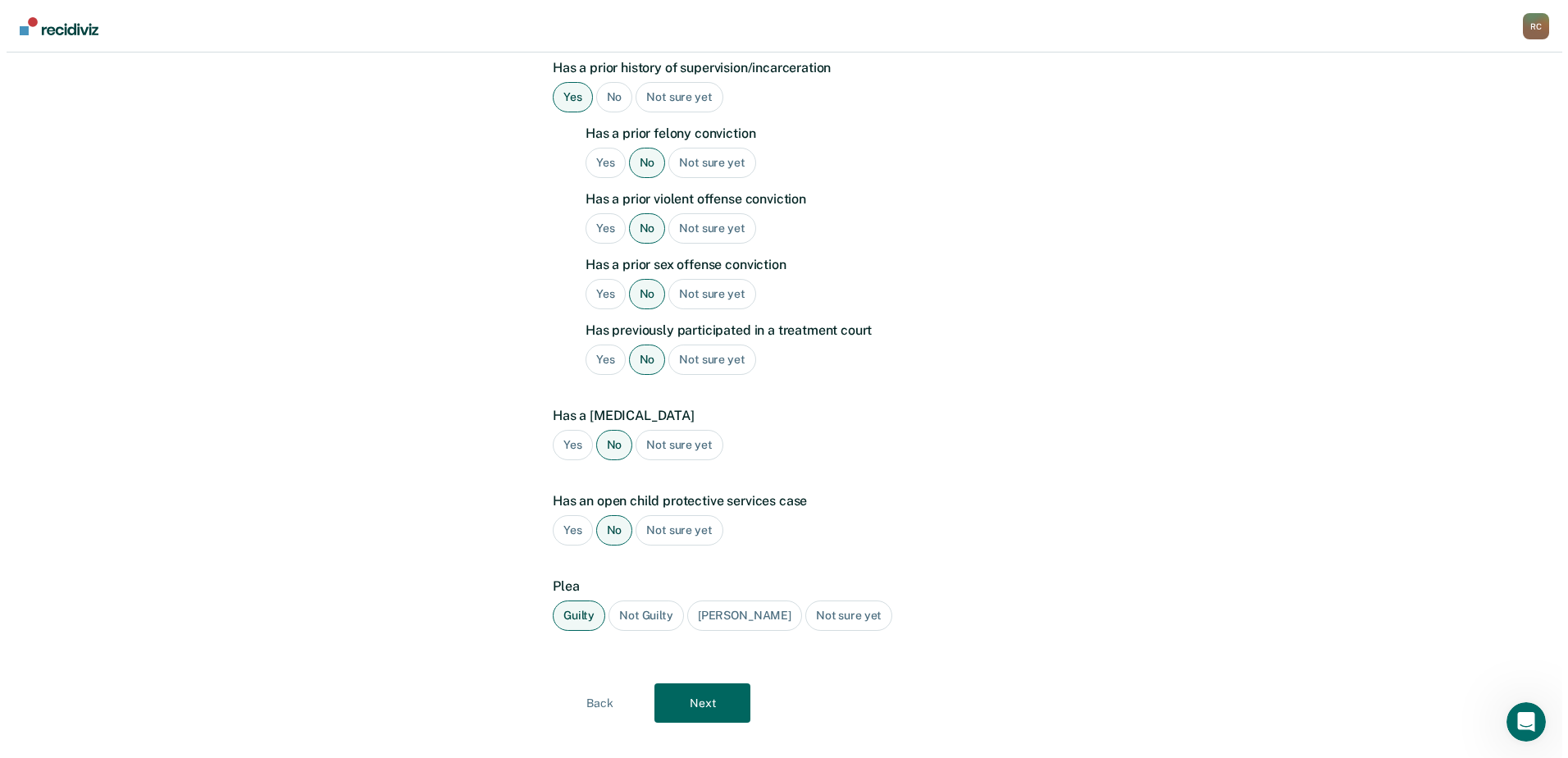
scroll to position [0, 0]
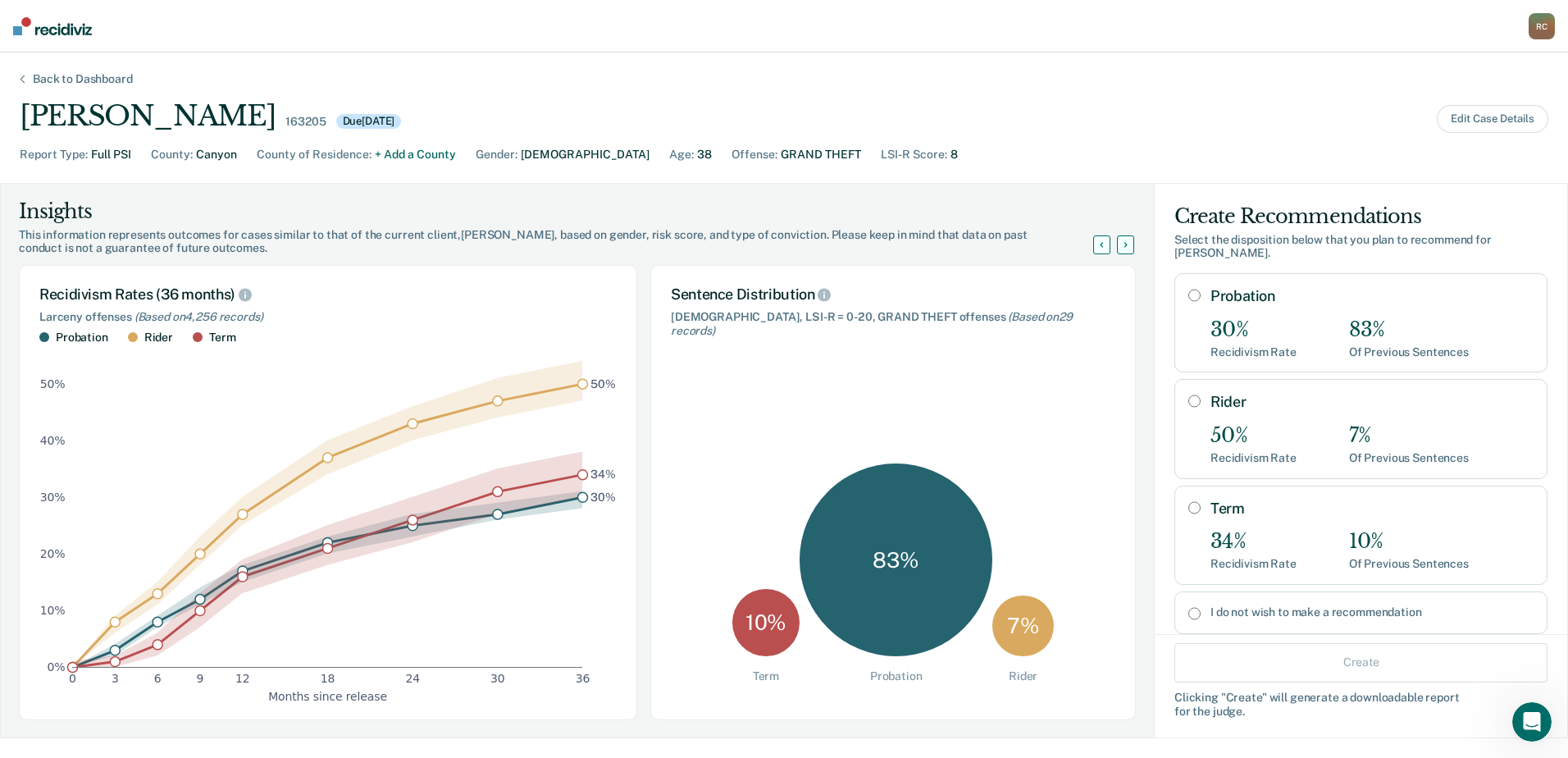
click at [1188, 289] on input "Probation" at bounding box center [1194, 295] width 12 height 13
radio input "true"
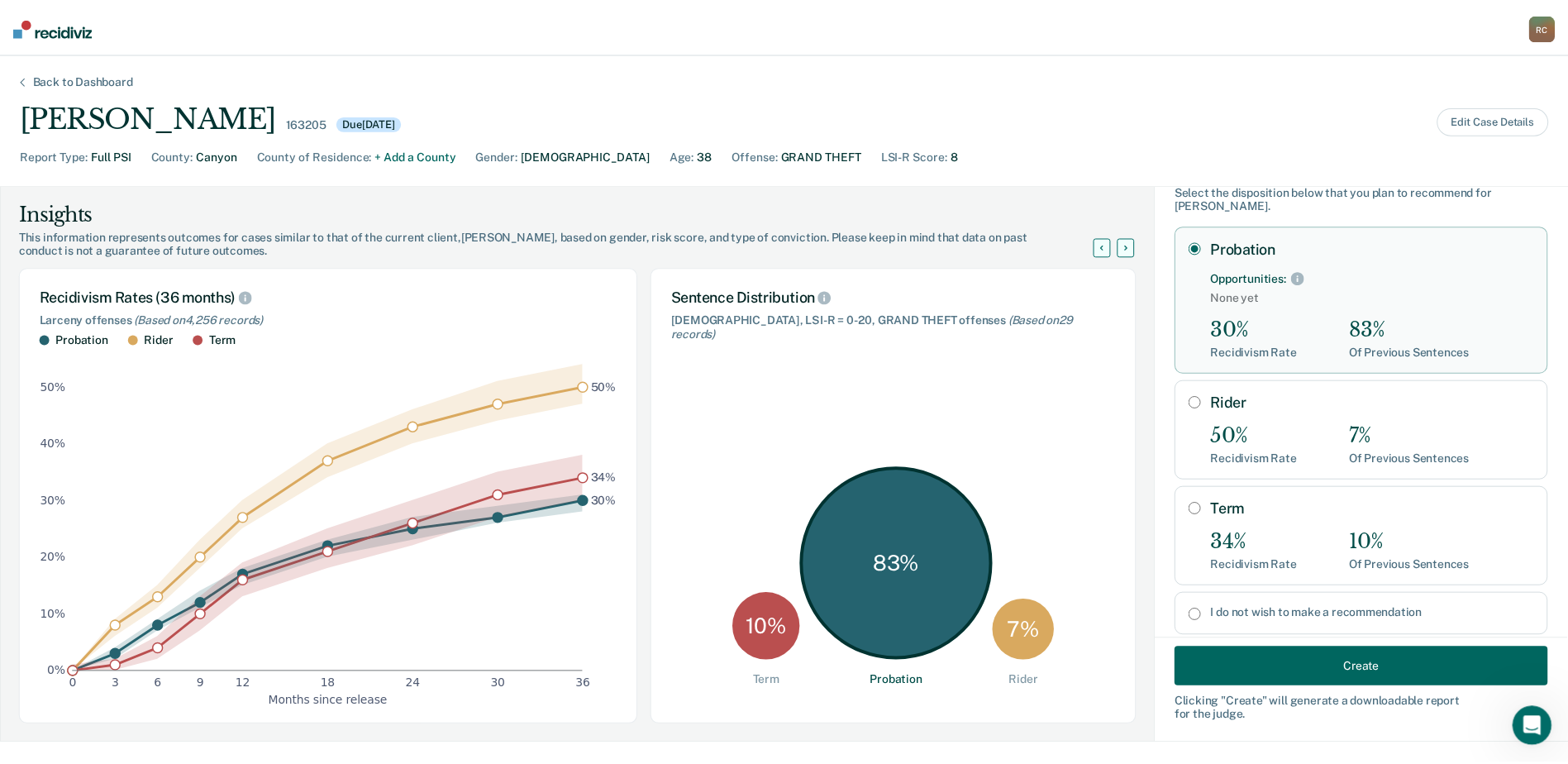
scroll to position [75, 0]
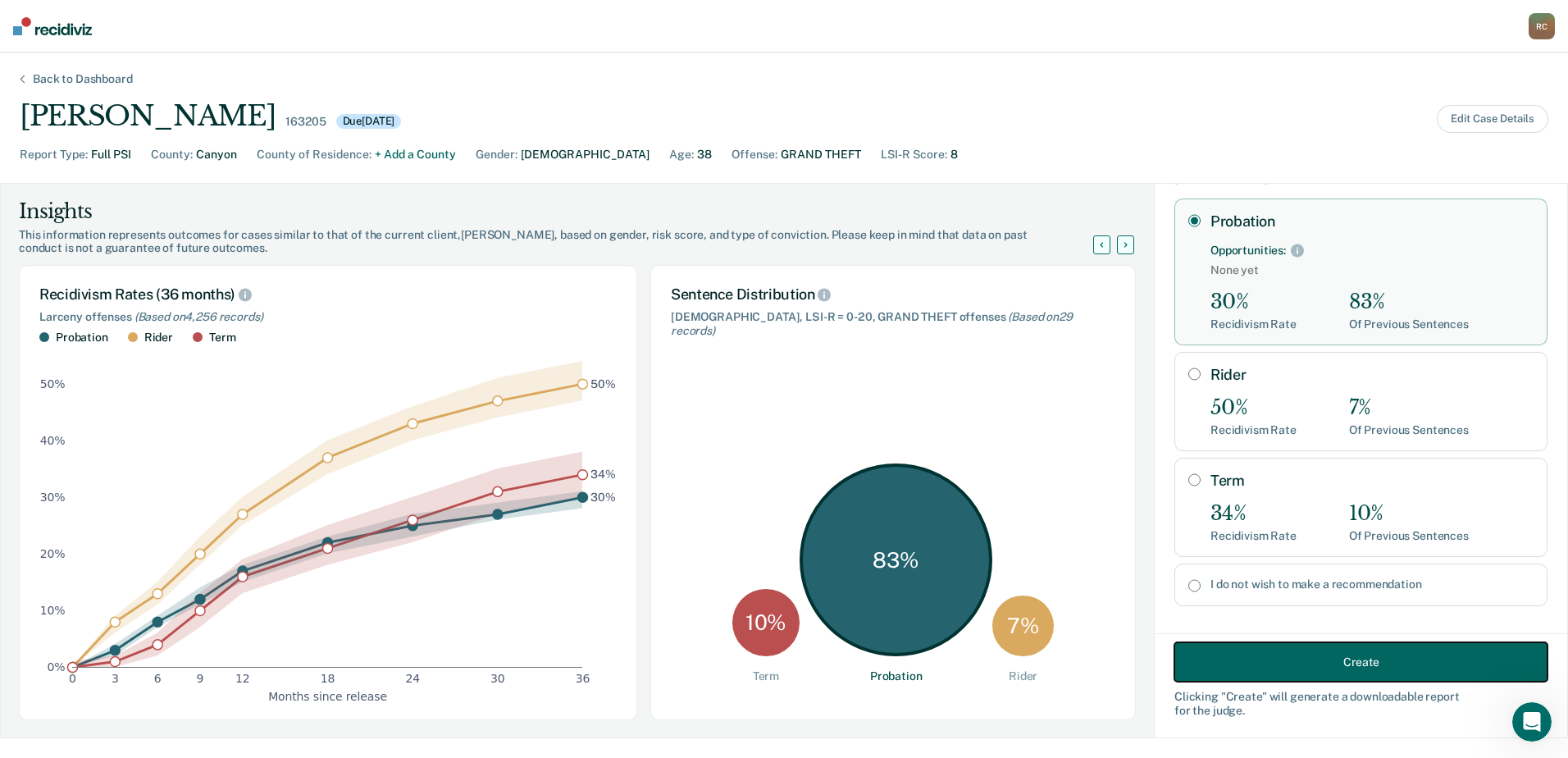
click at [1320, 662] on button "Create" at bounding box center [1361, 662] width 373 height 39
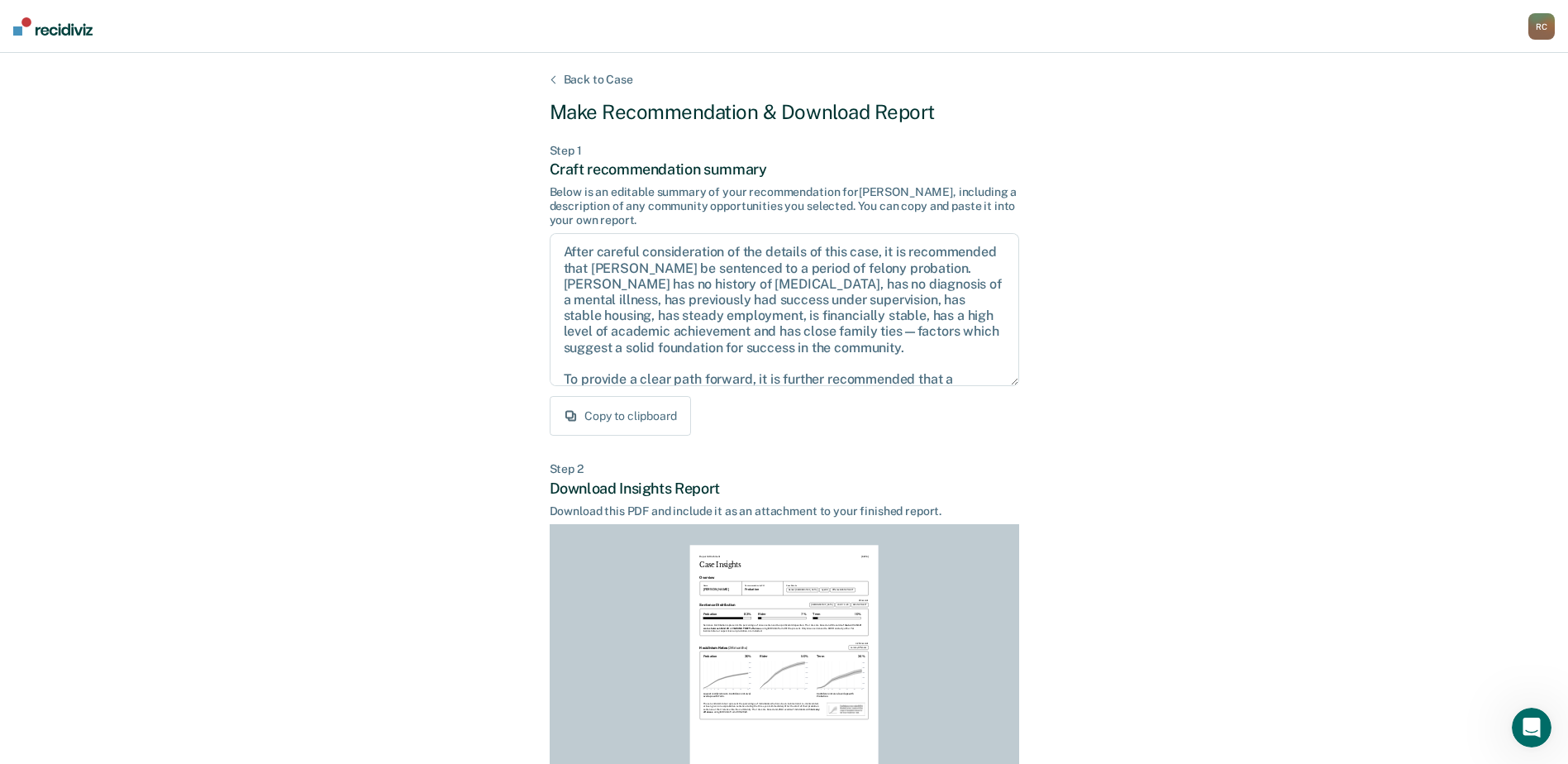
scroll to position [179, 0]
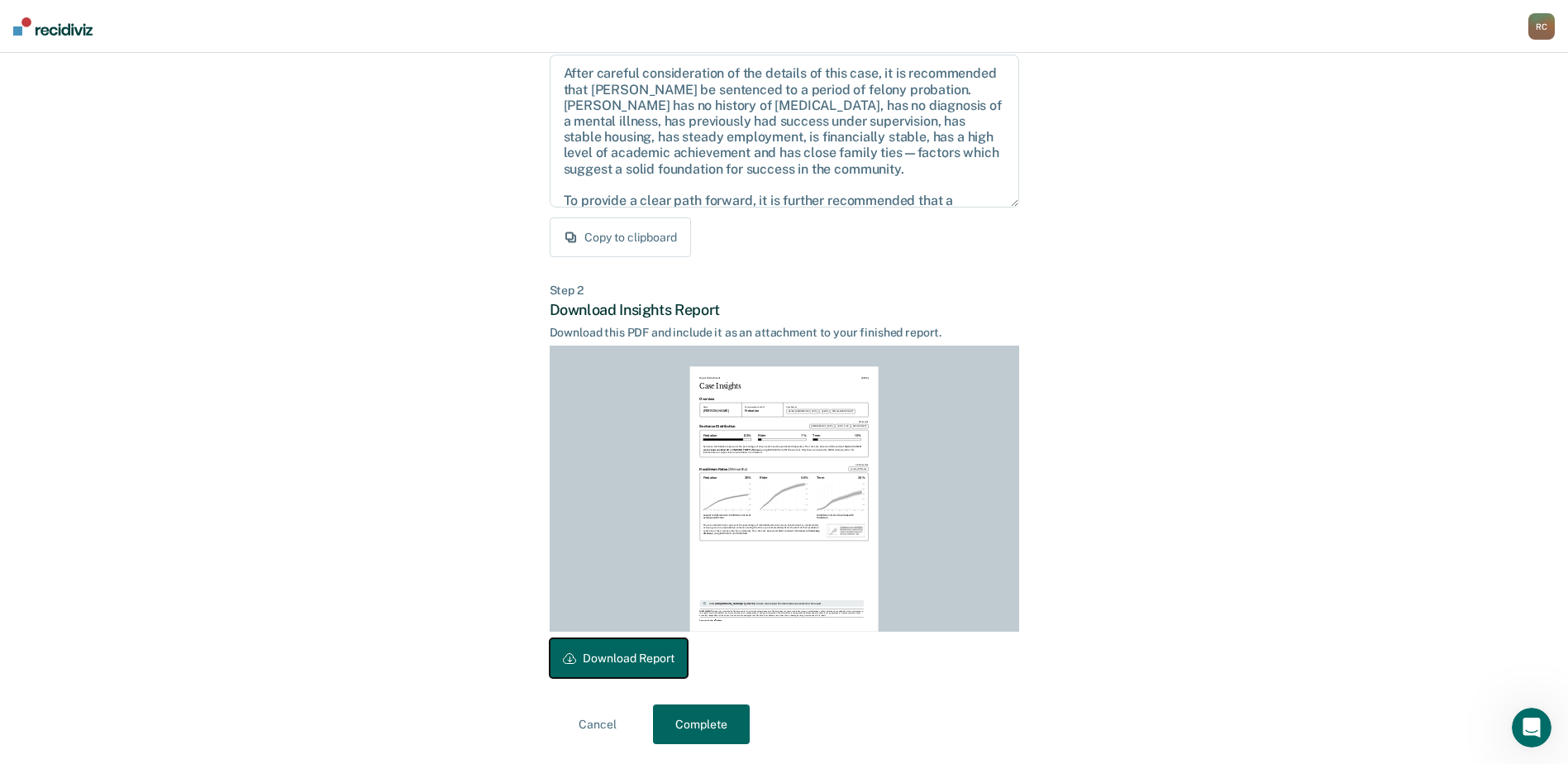
click at [648, 654] on button "Download Report" at bounding box center [618, 658] width 138 height 40
click at [627, 658] on button "Download Report" at bounding box center [618, 658] width 138 height 40
click at [632, 654] on button "Downloaded" at bounding box center [604, 658] width 110 height 40
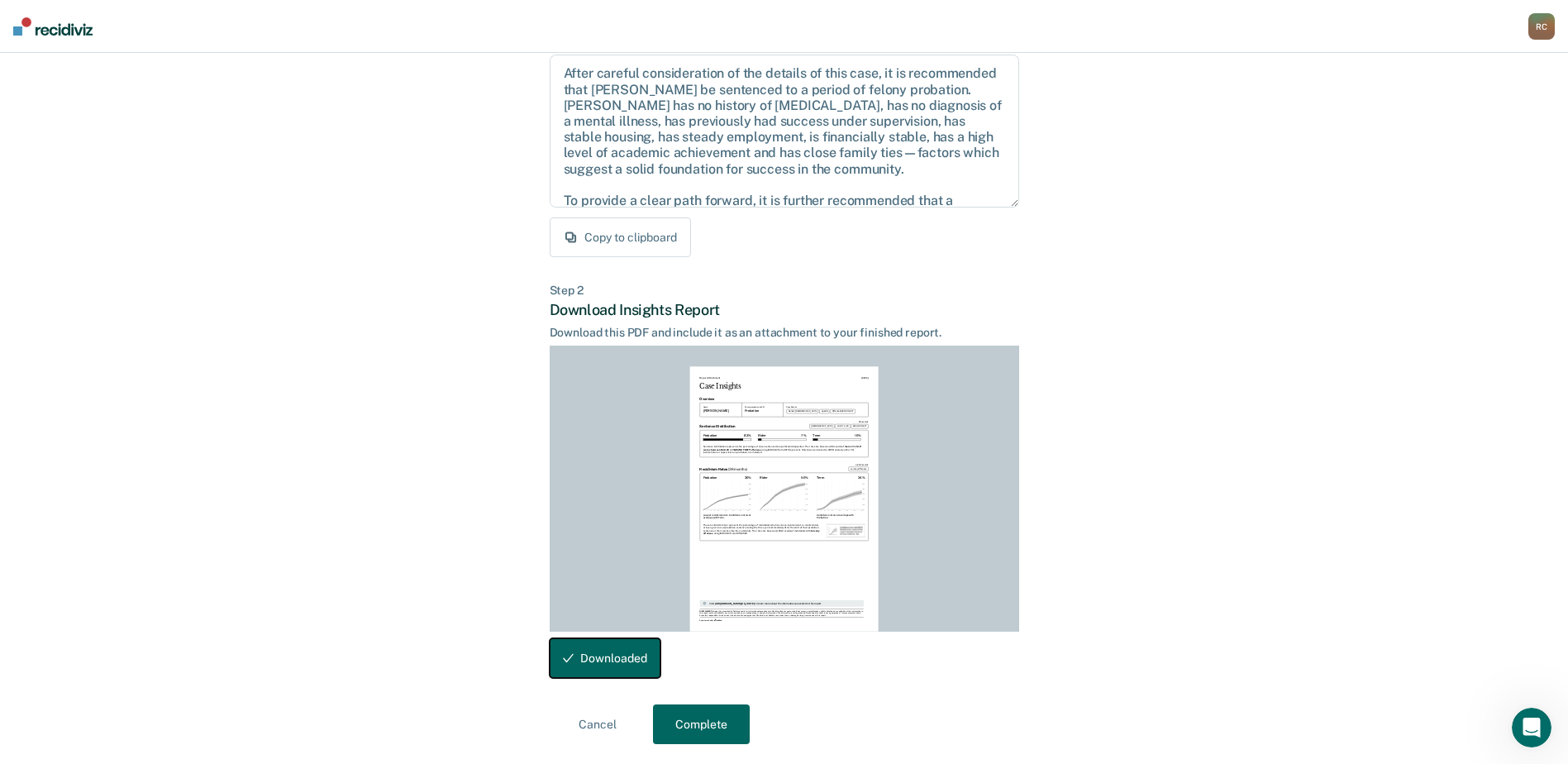
click at [597, 649] on button "Downloaded" at bounding box center [604, 658] width 110 height 40
click at [625, 663] on button "Download Report" at bounding box center [618, 658] width 138 height 40
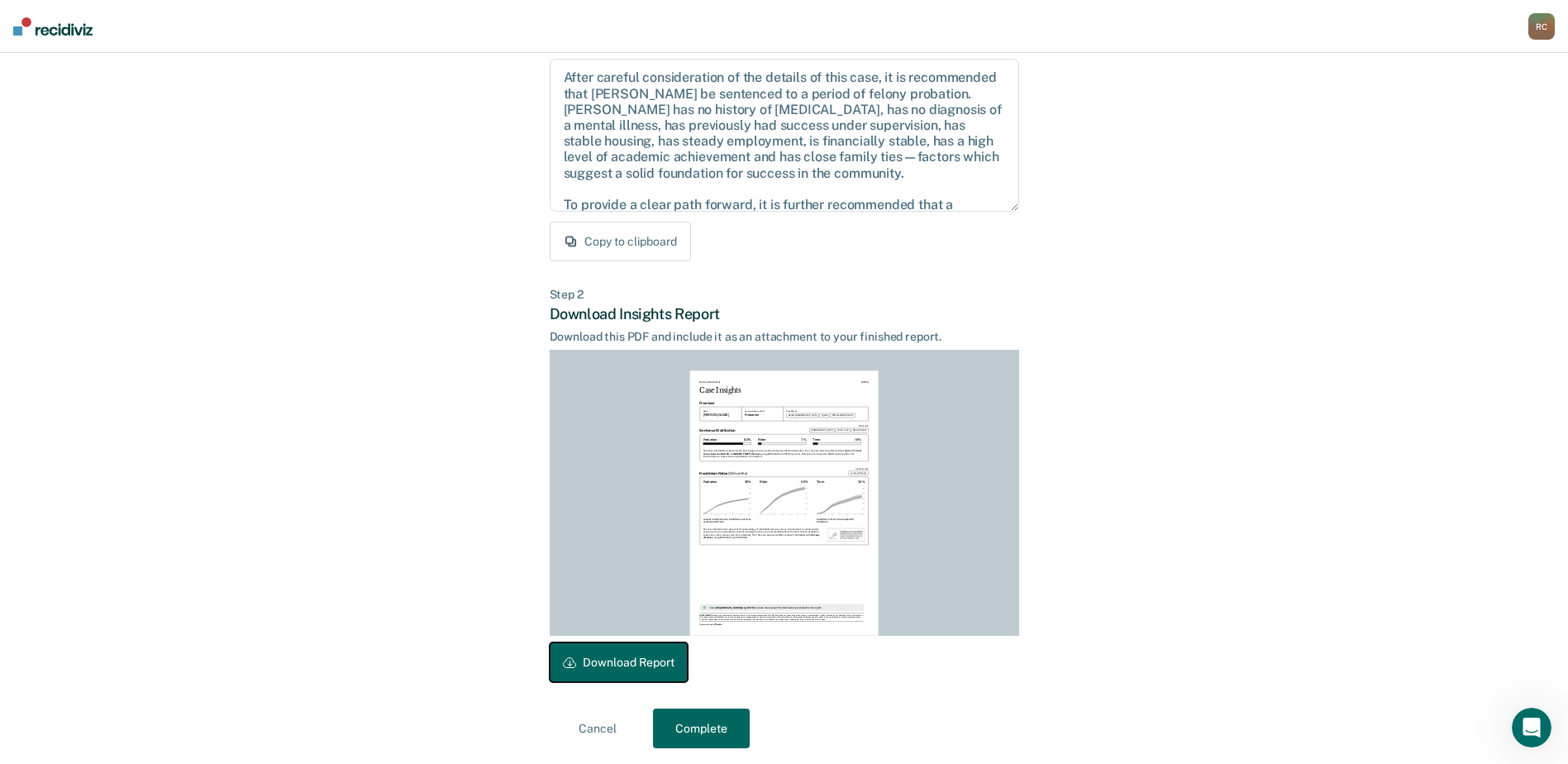
scroll to position [179, 0]
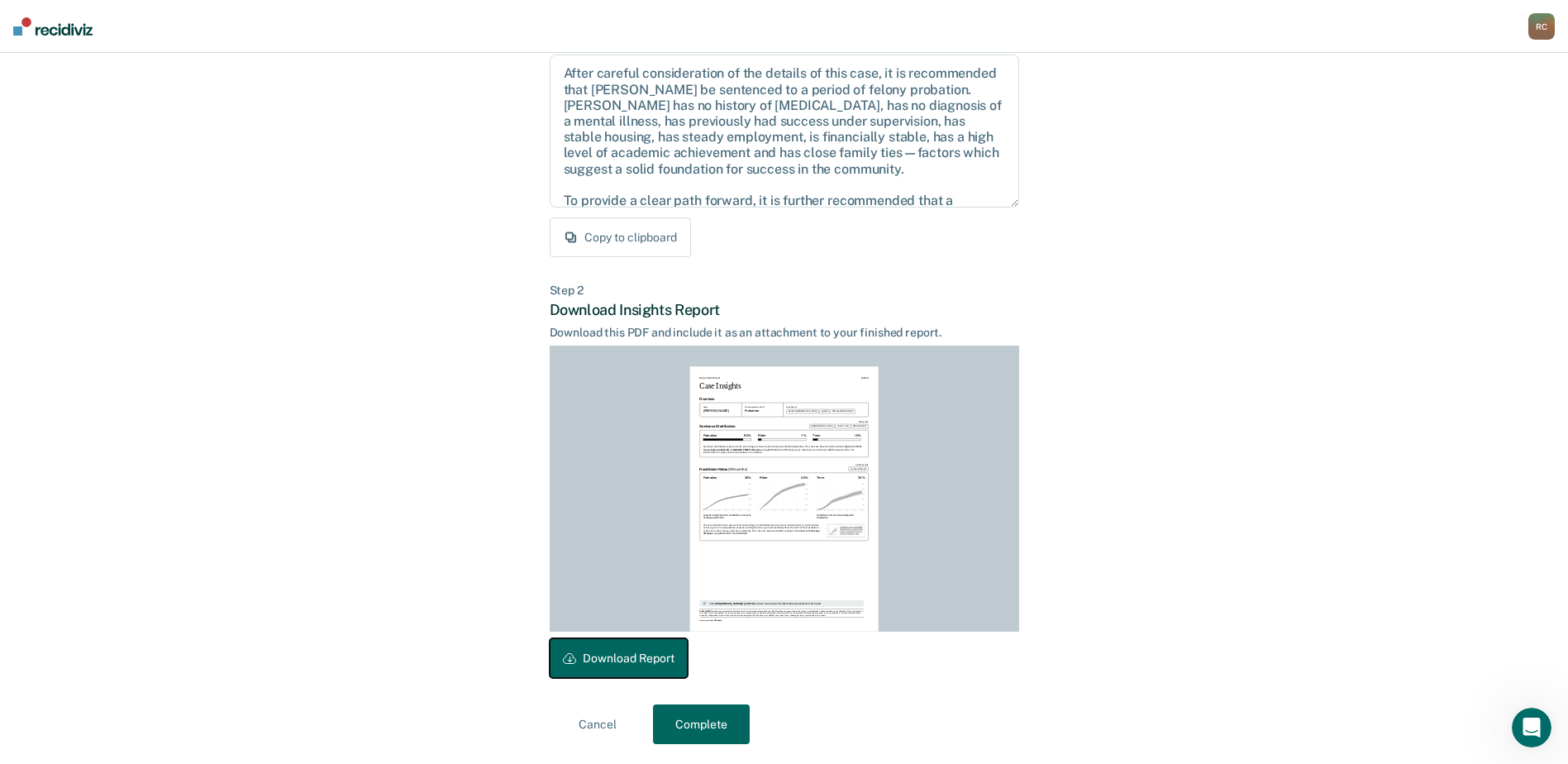
click at [618, 660] on button "Download Report" at bounding box center [618, 658] width 138 height 40
click at [718, 720] on button "Complete" at bounding box center [702, 724] width 97 height 40
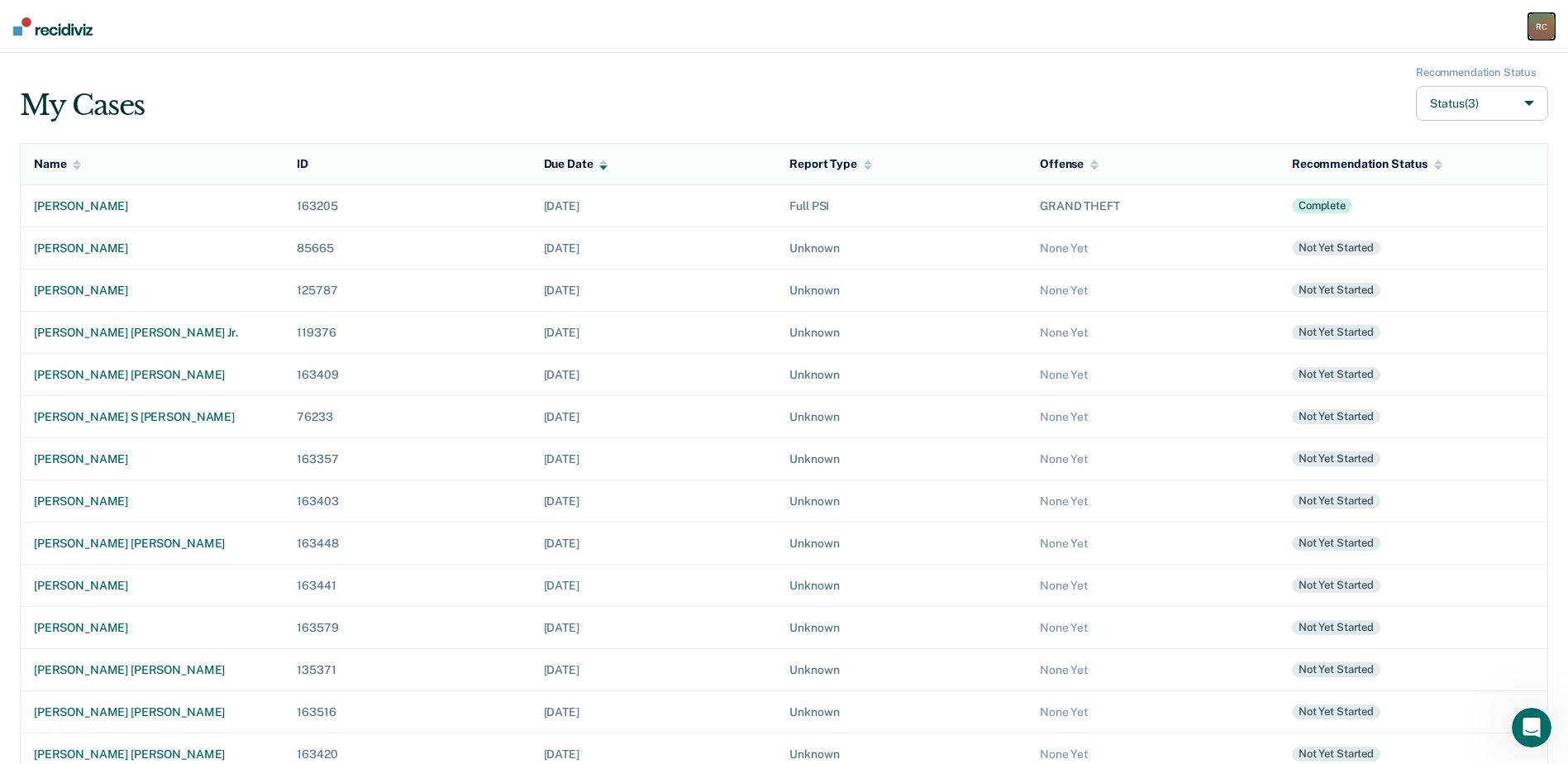
click at [1538, 30] on div "R C" at bounding box center [1541, 26] width 26 height 26
click at [1440, 109] on link "Log Out" at bounding box center [1473, 107] width 138 height 14
